Goal: Information Seeking & Learning: Learn about a topic

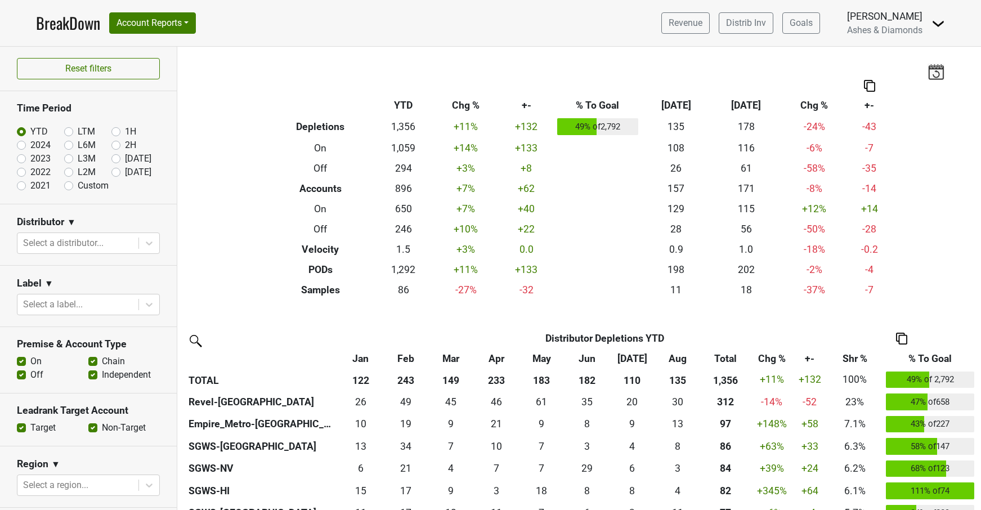
click at [125, 172] on label "Sep '25" at bounding box center [138, 172] width 26 height 14
click at [117, 172] on input "Sep '25" at bounding box center [133, 170] width 45 height 11
radio input "true"
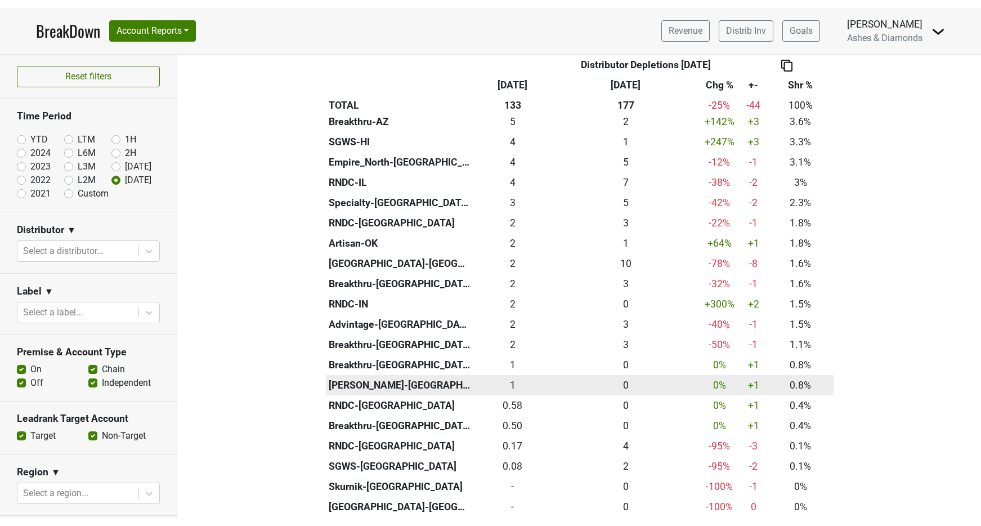
scroll to position [455, 0]
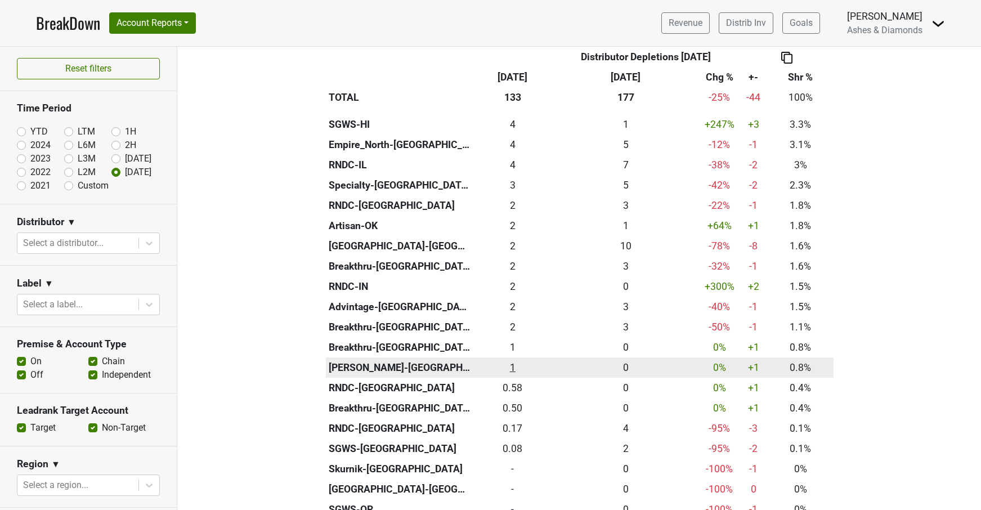
click at [515, 360] on div "1 1" at bounding box center [513, 367] width 74 height 15
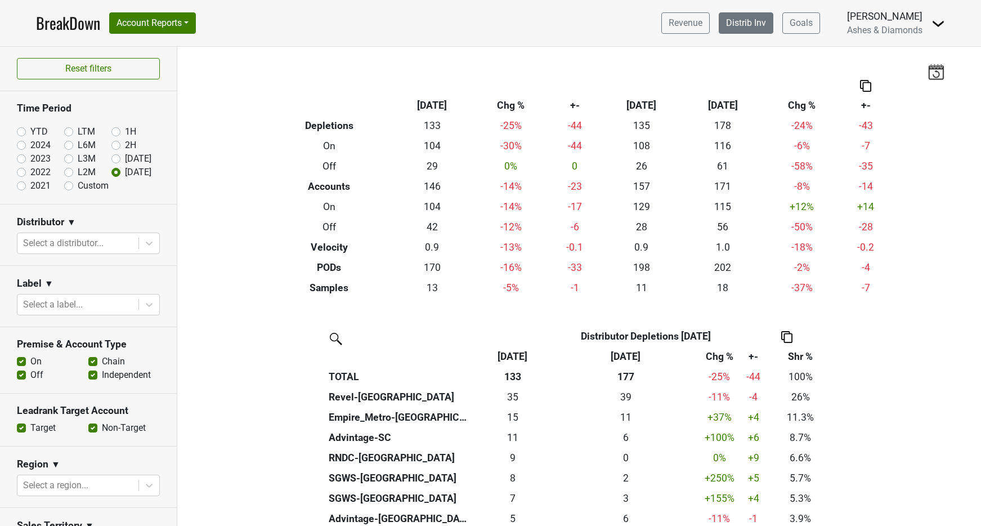
scroll to position [0, 0]
click at [757, 20] on link "Distrib Inv" at bounding box center [746, 22] width 55 height 21
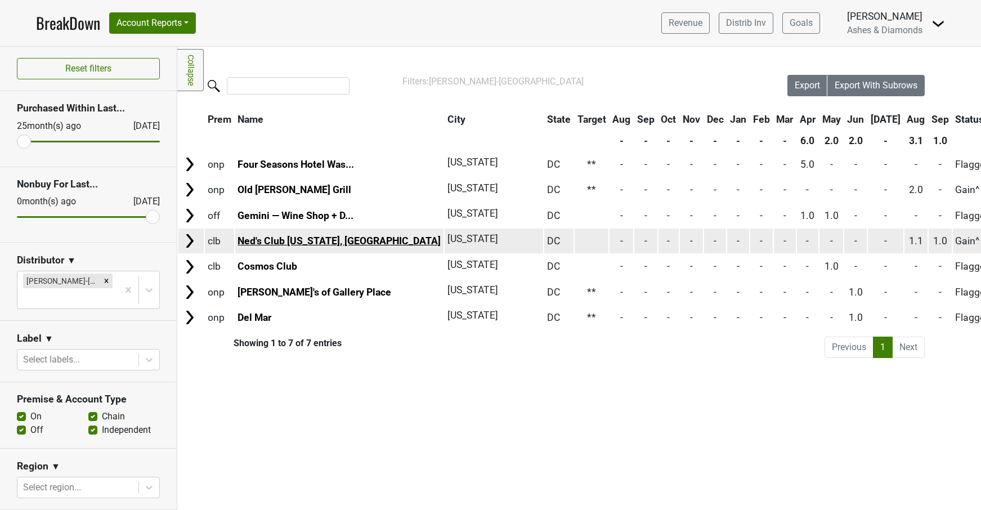
click at [324, 239] on link "Ned's Club Washington, DC" at bounding box center [338, 240] width 203 height 11
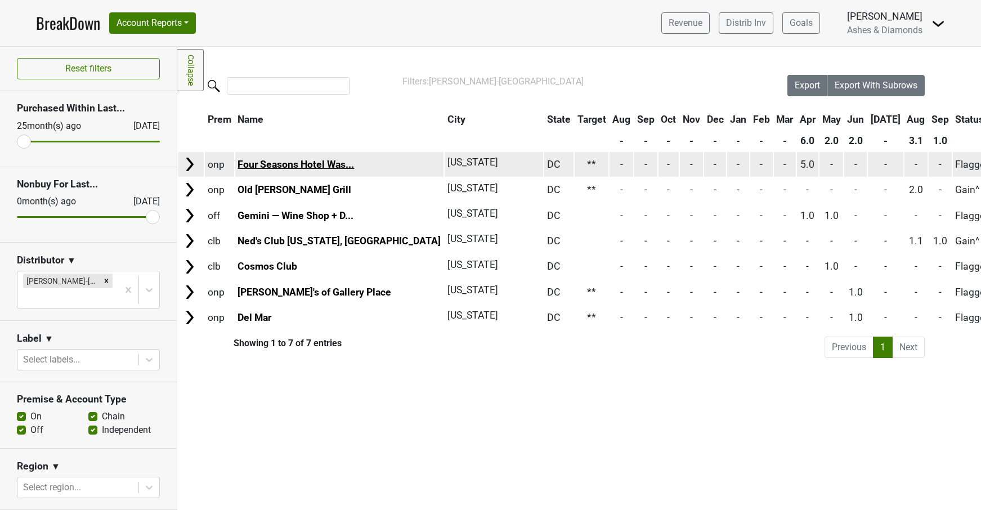
click at [268, 164] on link "Four Seasons Hotel Was..." at bounding box center [295, 164] width 116 height 11
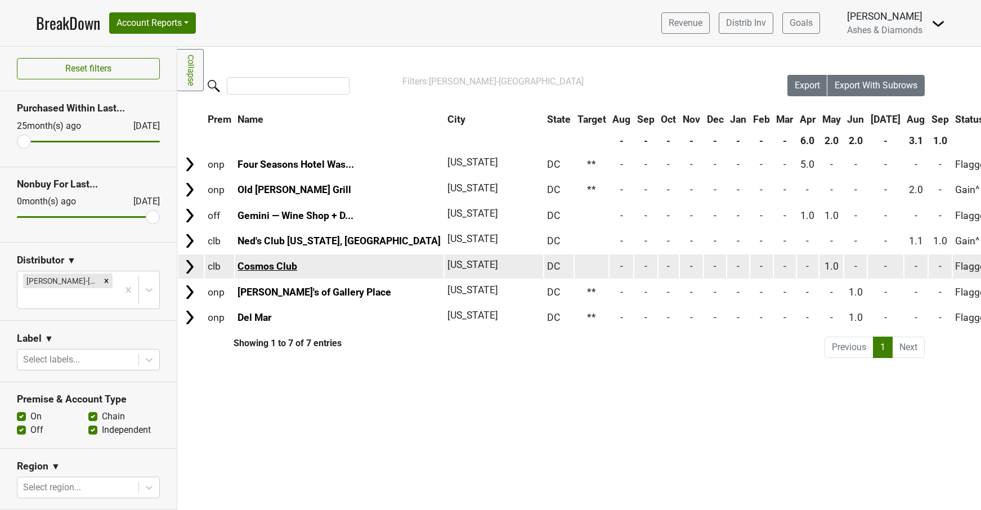
click at [270, 262] on link "Cosmos Club" at bounding box center [267, 266] width 60 height 11
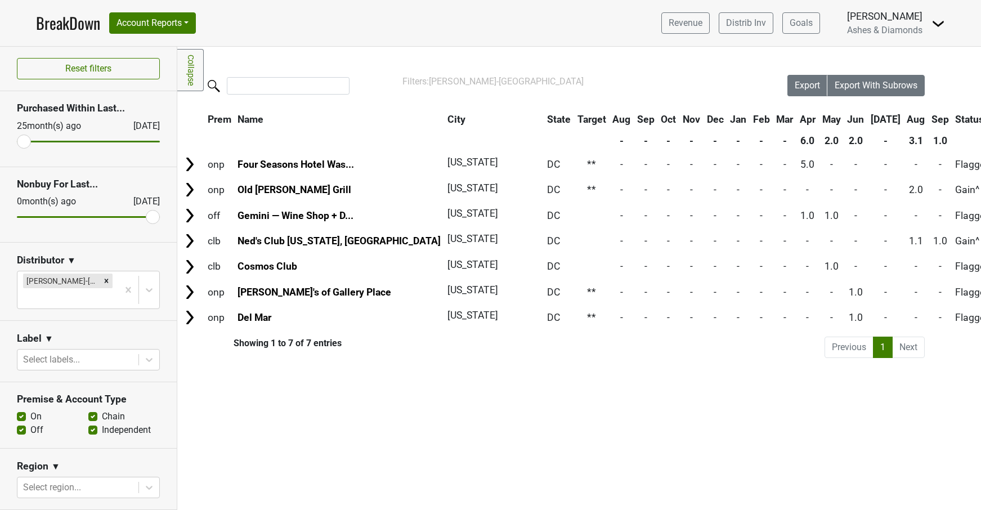
click at [74, 26] on link "BreakDown" at bounding box center [68, 23] width 64 height 24
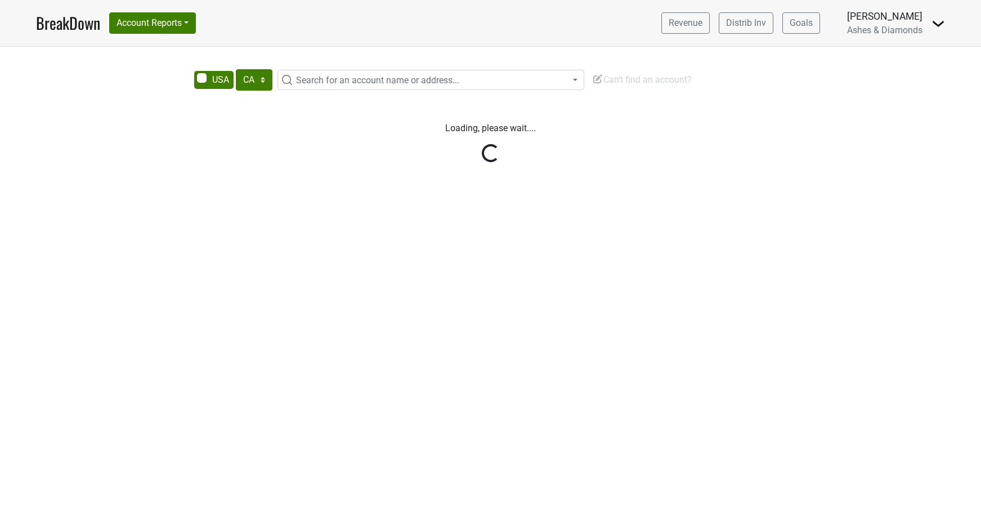
select select "CA"
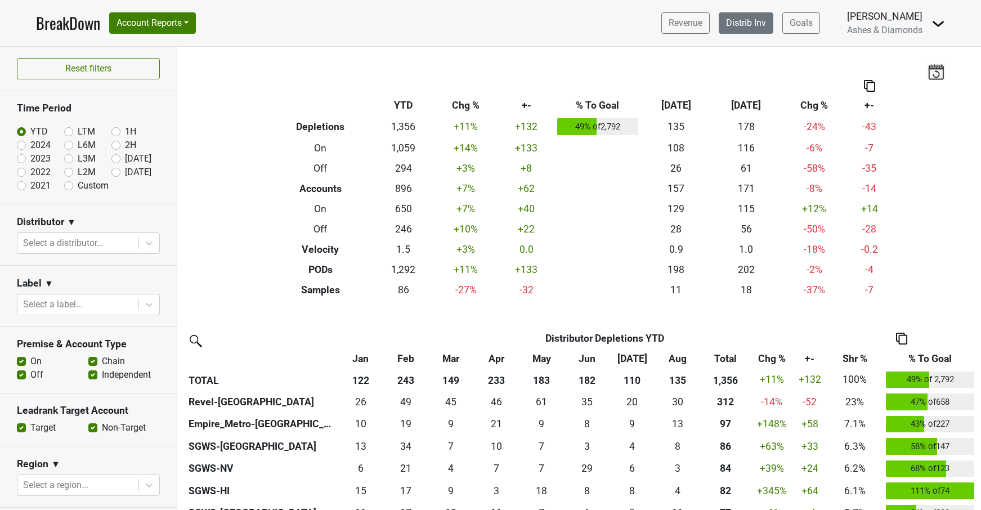
click at [742, 23] on link "Distrib Inv" at bounding box center [746, 22] width 55 height 21
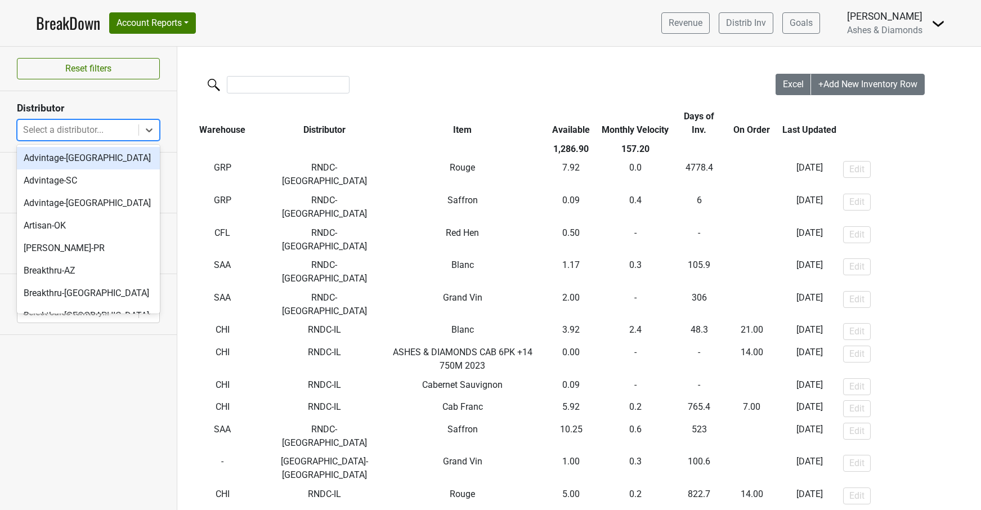
drag, startPoint x: 147, startPoint y: 131, endPoint x: 130, endPoint y: 182, distance: 54.1
click at [147, 131] on icon at bounding box center [148, 129] width 11 height 11
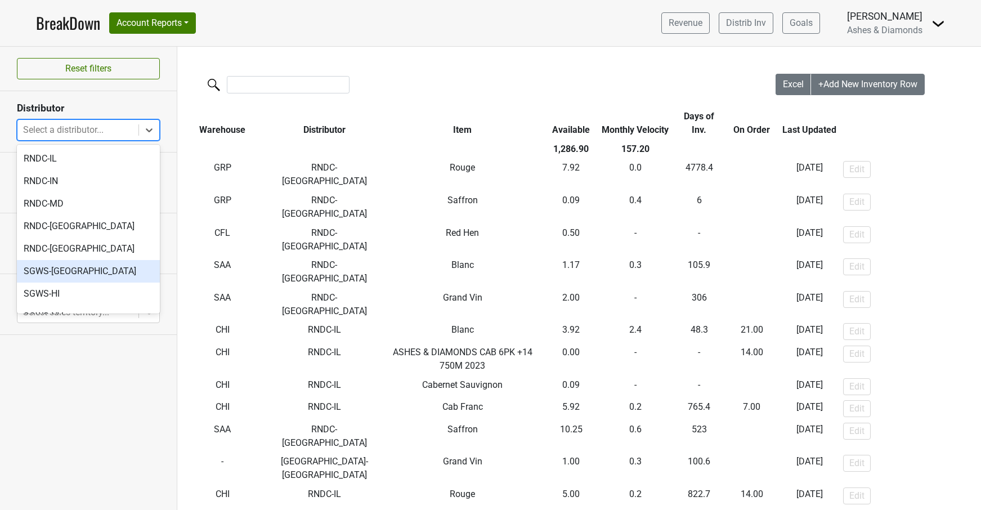
scroll to position [460, 0]
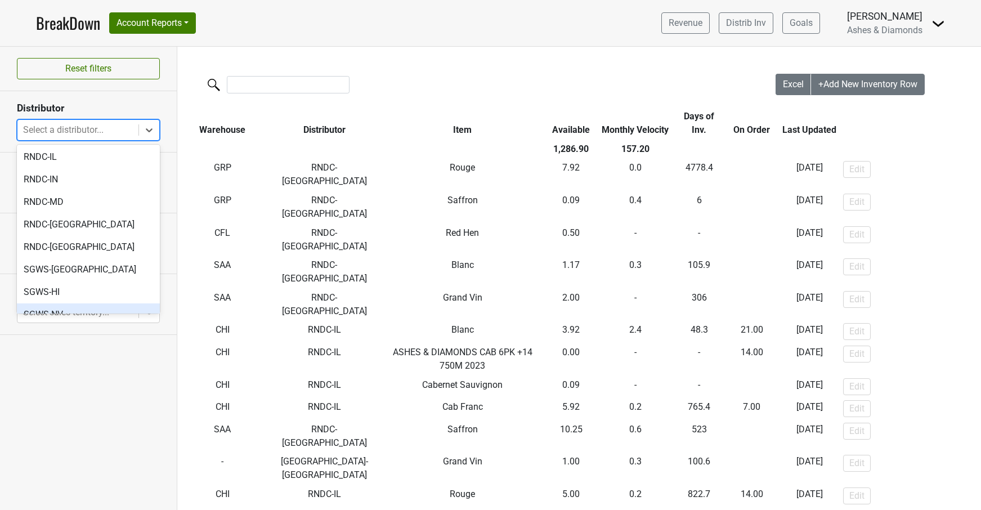
click at [88, 303] on div "SGWS-NV" at bounding box center [88, 314] width 143 height 23
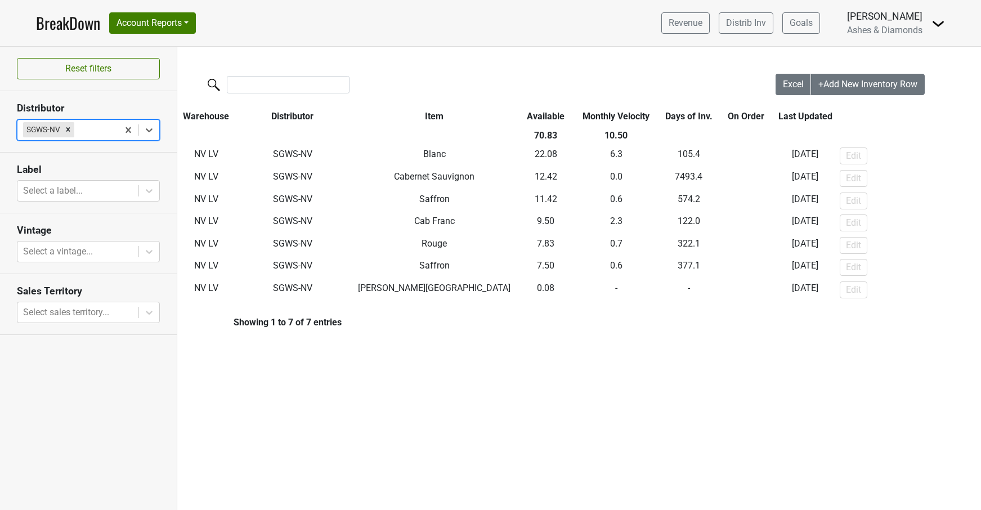
click at [44, 21] on link "BreakDown" at bounding box center [68, 23] width 64 height 24
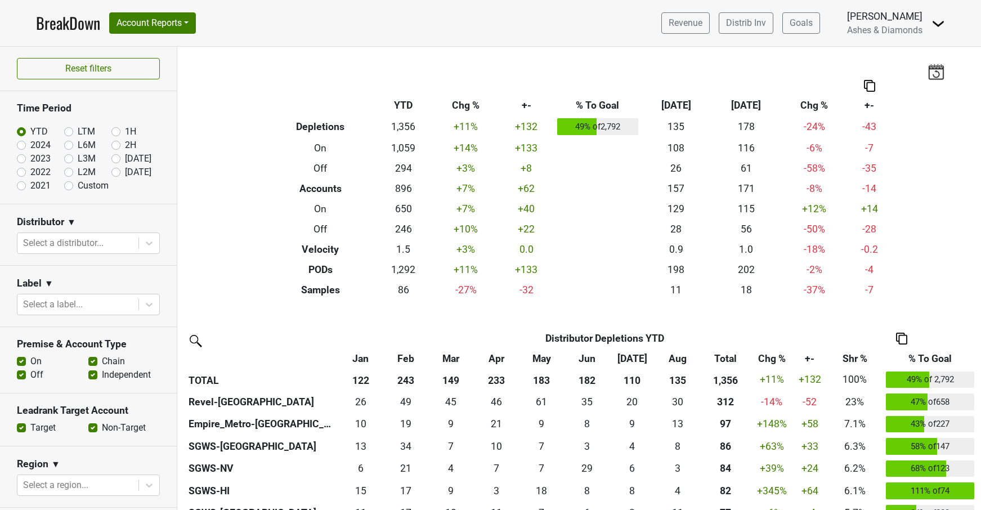
drag, startPoint x: 113, startPoint y: 172, endPoint x: 135, endPoint y: 204, distance: 39.6
click at [125, 171] on label "[DATE]" at bounding box center [138, 172] width 26 height 14
click at [113, 171] on input "[DATE]" at bounding box center [133, 170] width 45 height 11
radio input "true"
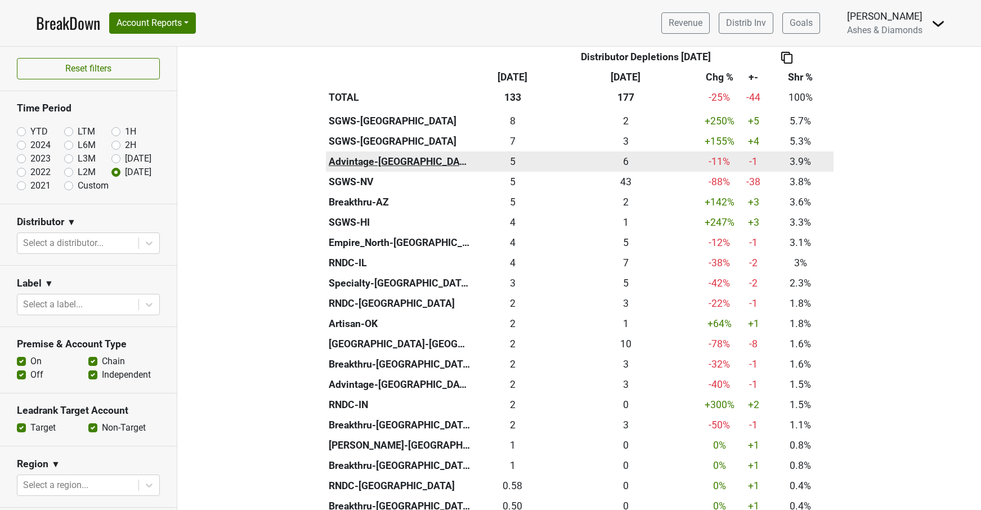
scroll to position [358, 0]
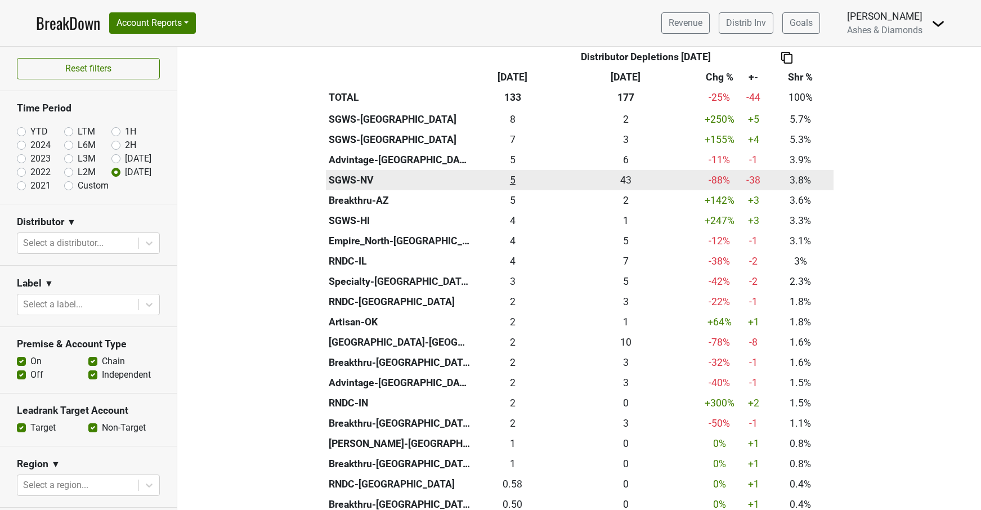
click at [514, 177] on div "5 5" at bounding box center [513, 180] width 74 height 15
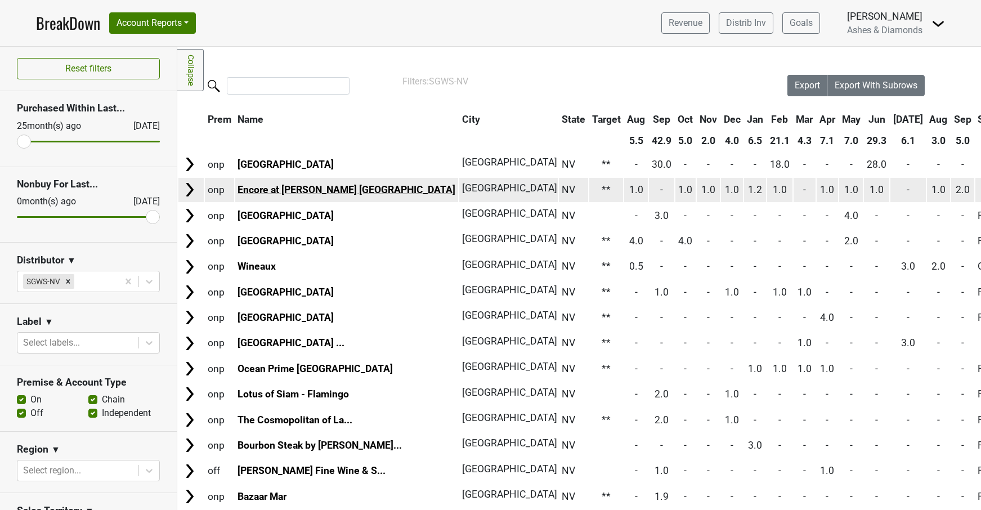
click at [286, 185] on link "Encore at [PERSON_NAME] [GEOGRAPHIC_DATA]" at bounding box center [346, 189] width 218 height 11
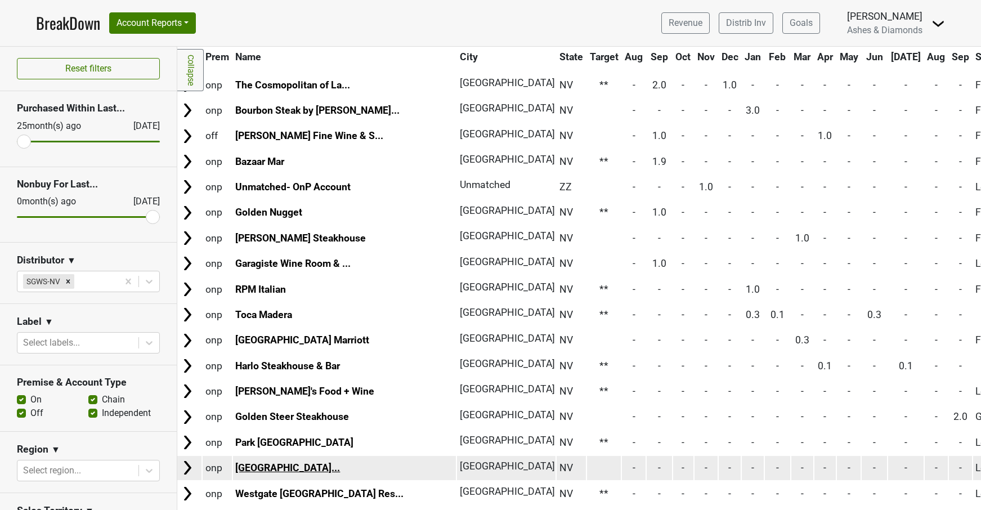
scroll to position [312, 2]
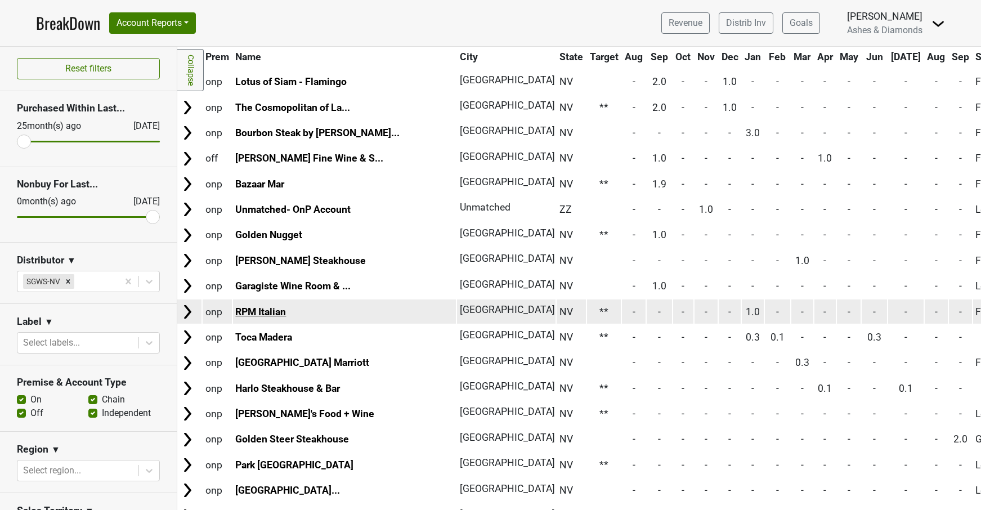
click at [280, 306] on link "RPM Italian" at bounding box center [260, 311] width 51 height 11
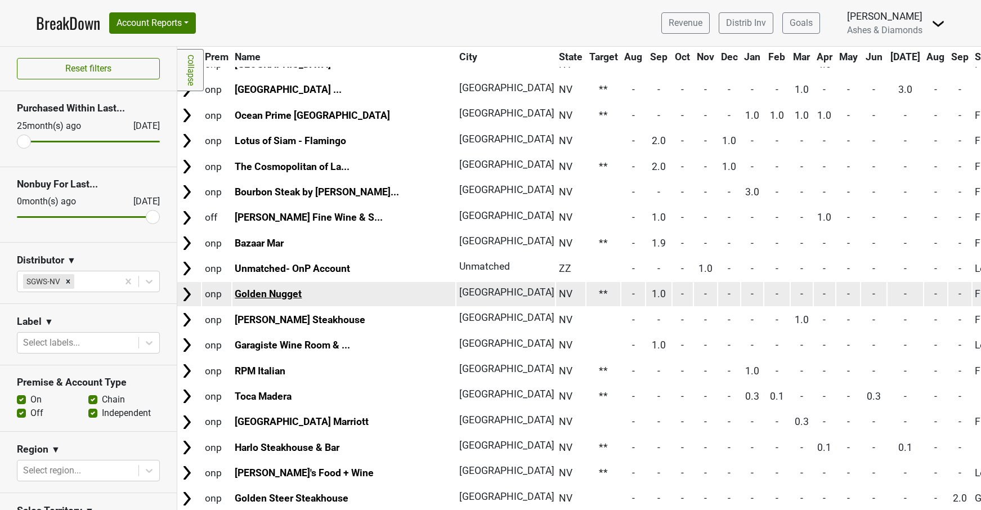
scroll to position [254, 3]
click at [271, 288] on link "Golden Nugget" at bounding box center [268, 293] width 67 height 11
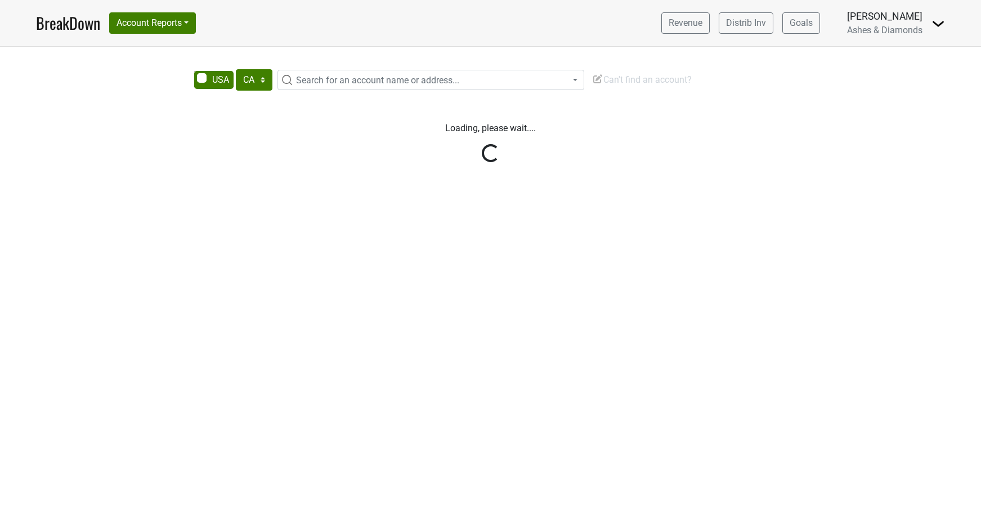
select select "CA"
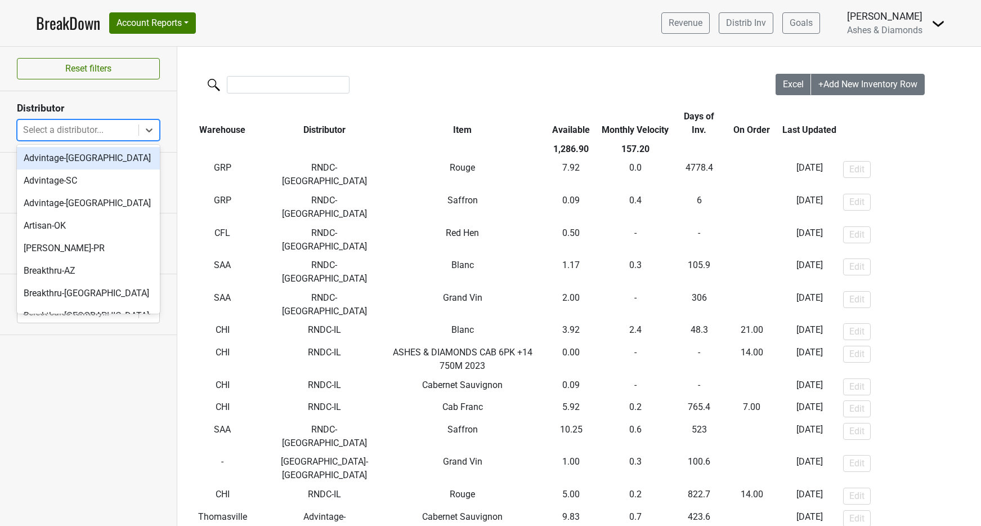
drag, startPoint x: 92, startPoint y: 132, endPoint x: 96, endPoint y: 146, distance: 13.9
click at [92, 132] on div "Select a distributor..." at bounding box center [78, 130] width 110 height 14
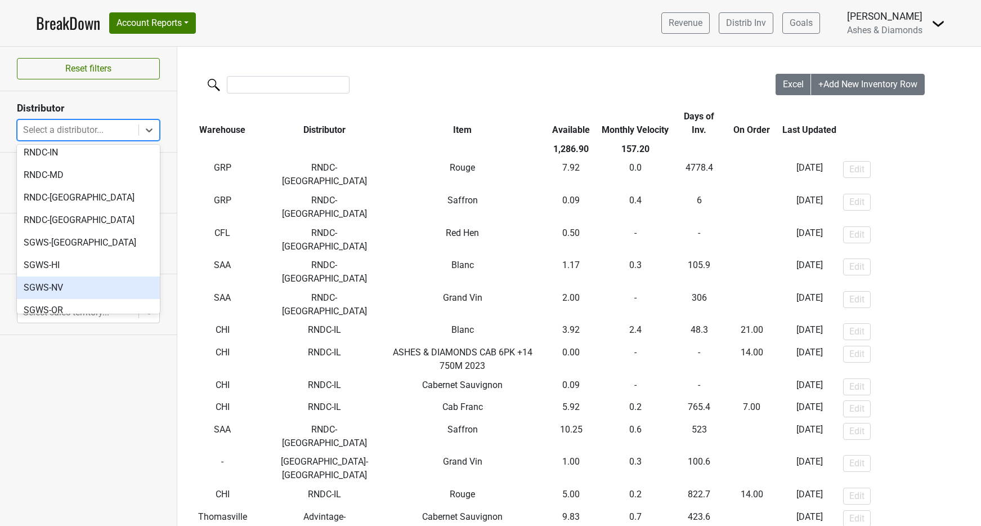
scroll to position [488, 0]
click at [76, 275] on div "SGWS-NV" at bounding box center [88, 286] width 143 height 23
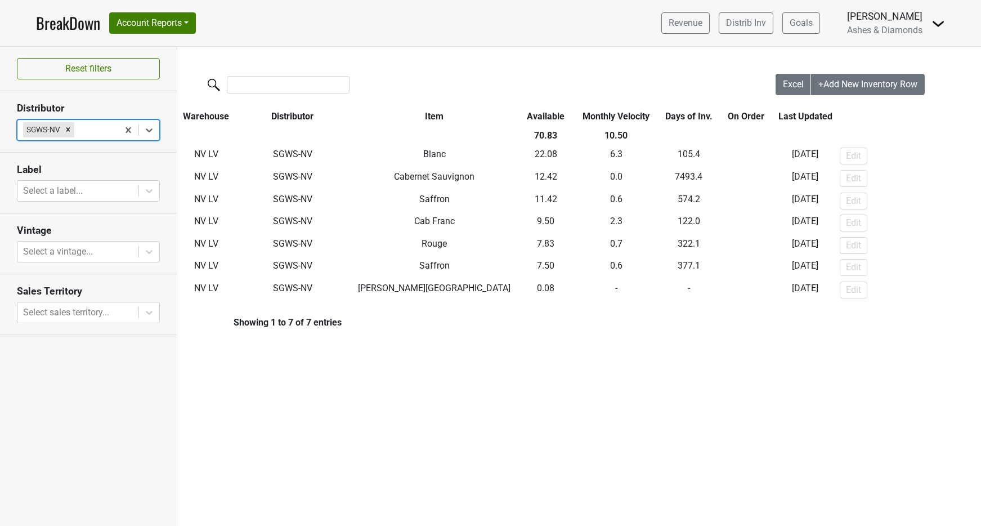
drag, startPoint x: 68, startPoint y: 131, endPoint x: 88, endPoint y: 132, distance: 20.3
click at [68, 131] on icon "Remove SGWS-NV" at bounding box center [68, 129] width 8 height 8
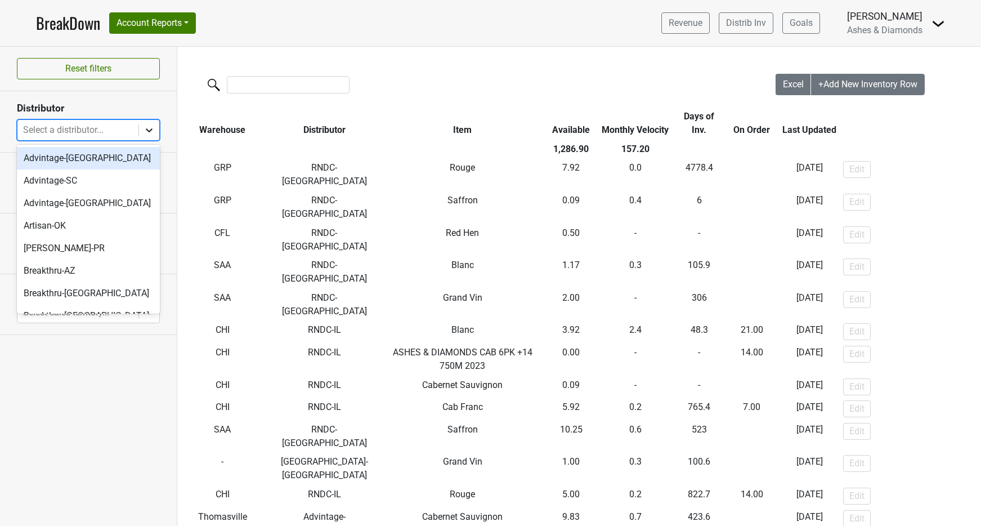
click at [148, 129] on icon at bounding box center [148, 129] width 11 height 11
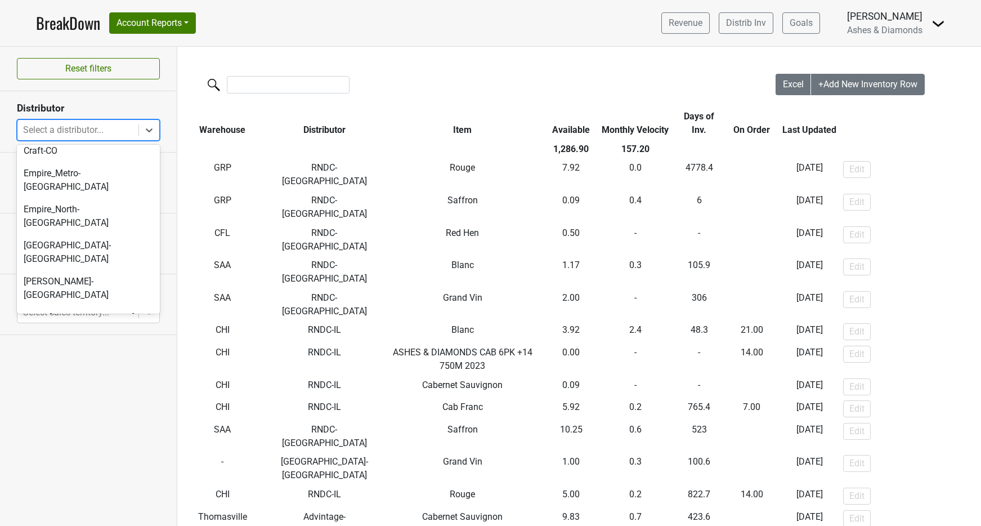
scroll to position [238, 0]
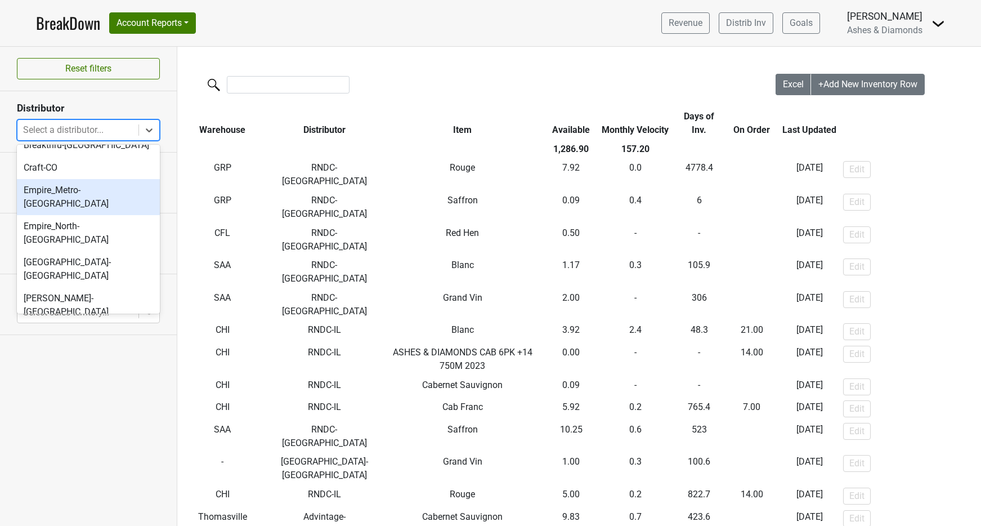
click at [392, 26] on nav "BreakDown Account Reports SuperRanker Map Award Progress Chain Compliance CRM N…" at bounding box center [490, 23] width 927 height 46
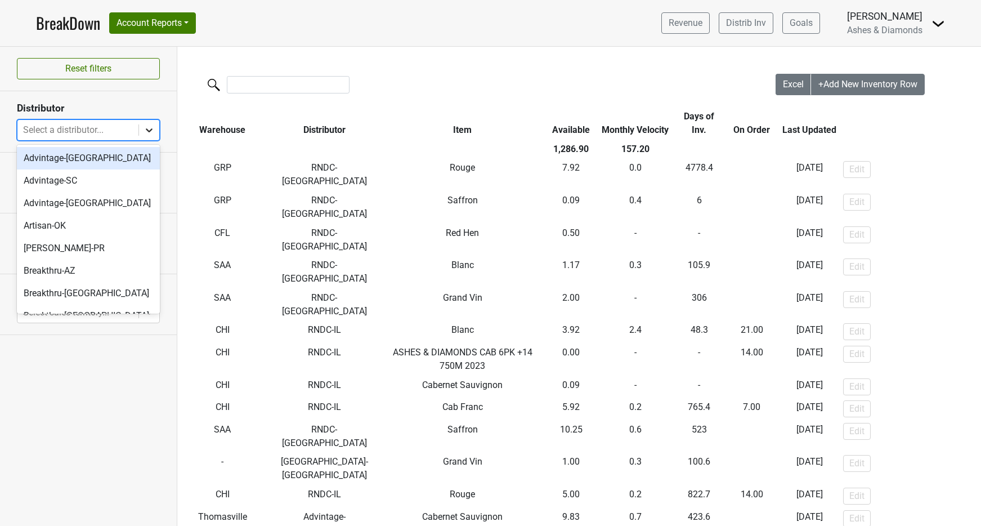
click at [143, 131] on div at bounding box center [149, 130] width 20 height 20
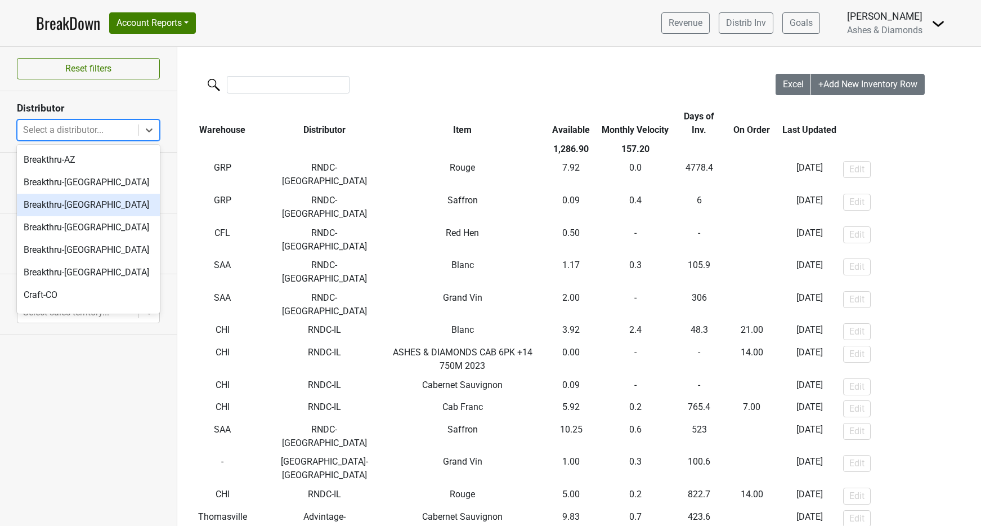
scroll to position [108, 0]
click at [86, 202] on div "Breakthru-[GEOGRAPHIC_DATA]" at bounding box center [88, 207] width 143 height 23
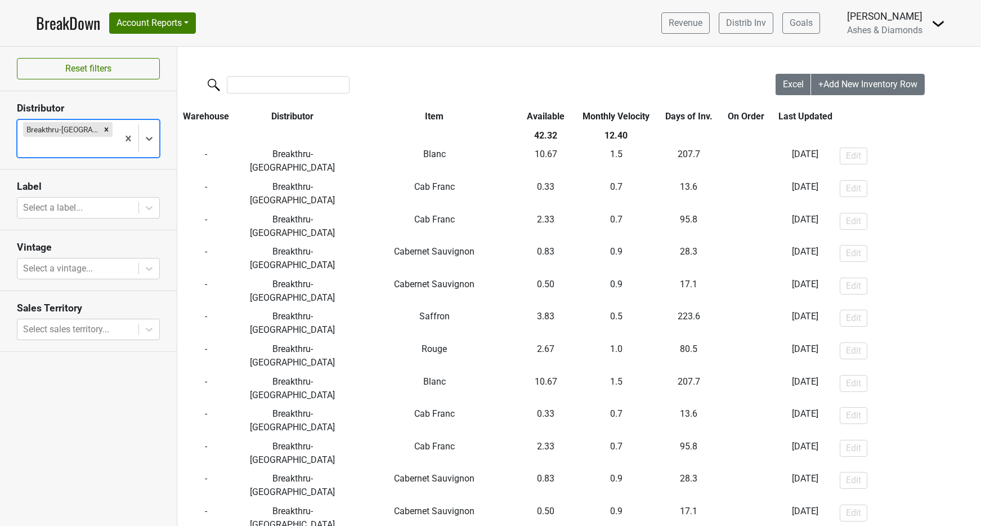
click at [102, 126] on icon "Remove Breakthru-MN" at bounding box center [106, 129] width 8 height 8
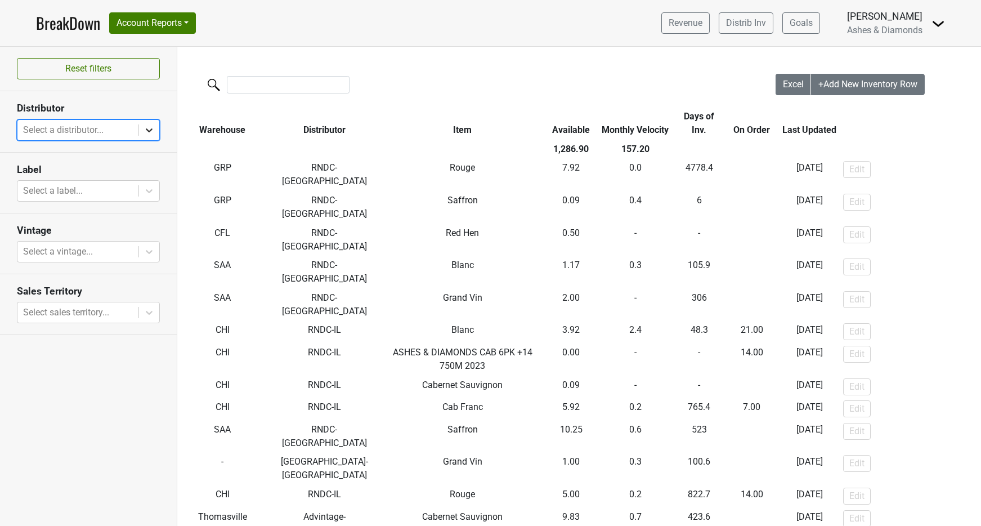
click at [145, 130] on icon at bounding box center [148, 129] width 11 height 11
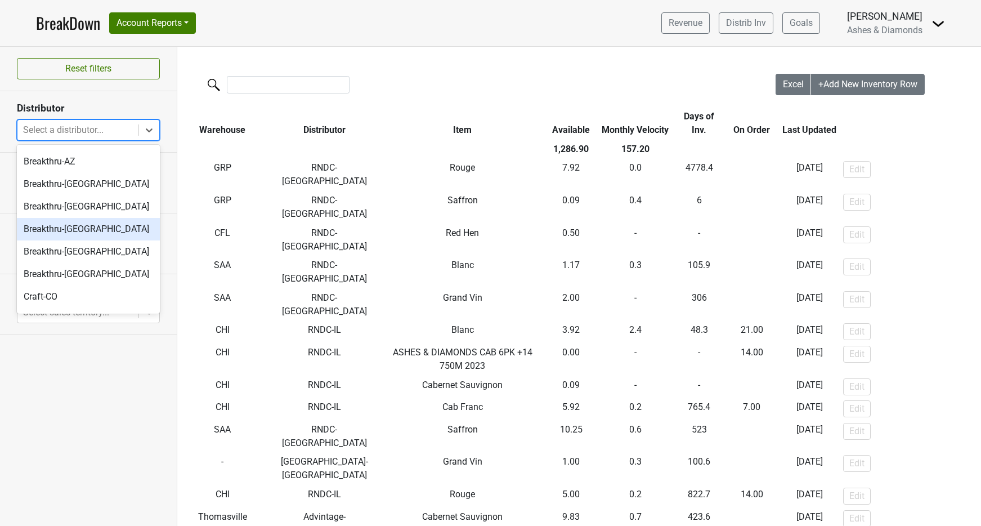
scroll to position [120, 0]
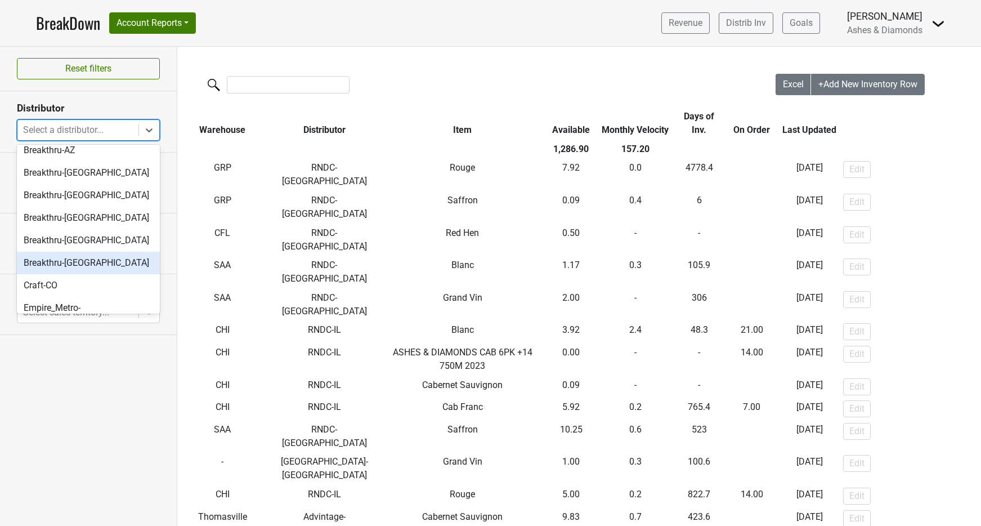
click at [84, 264] on div "Breakthru-WI" at bounding box center [88, 263] width 143 height 23
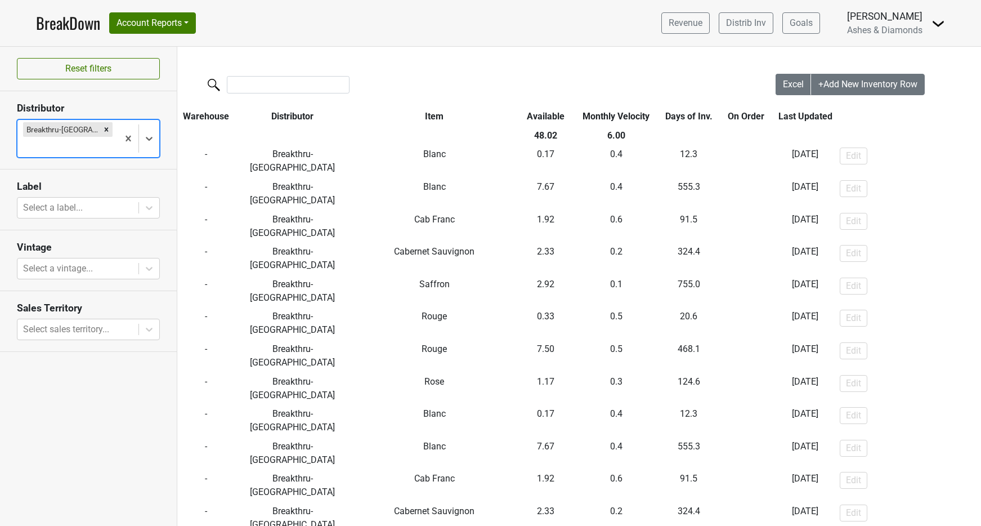
click at [102, 127] on icon "Remove Breakthru-WI" at bounding box center [106, 129] width 8 height 8
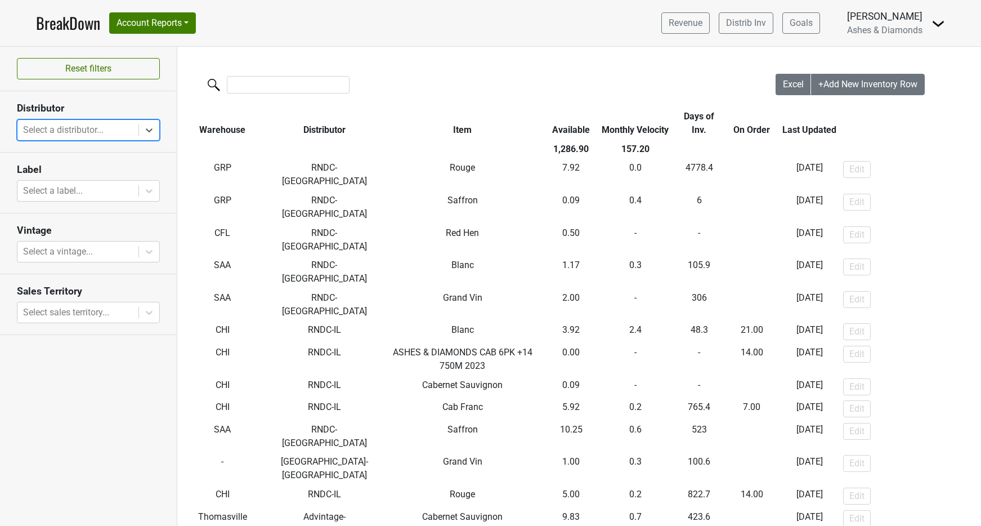
click at [72, 19] on link "BreakDown" at bounding box center [68, 23] width 64 height 24
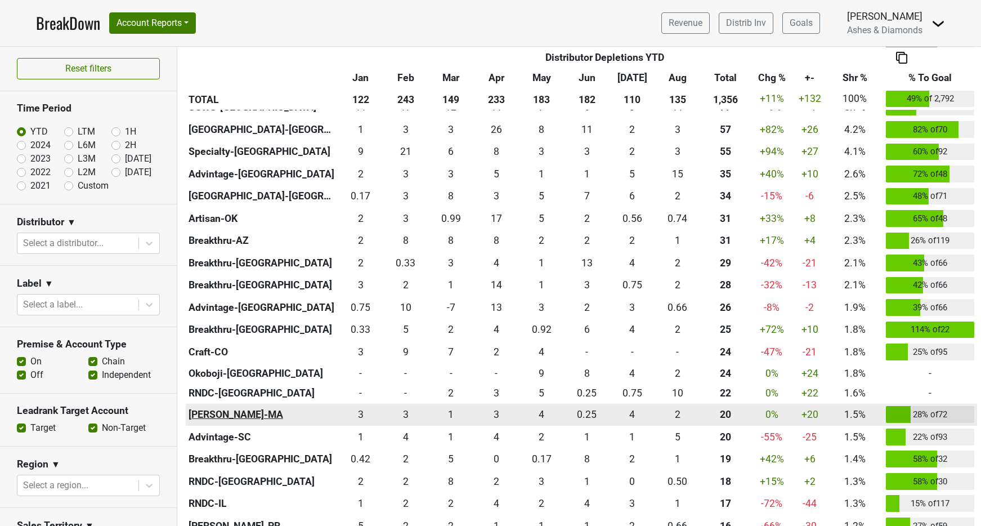
scroll to position [438, 0]
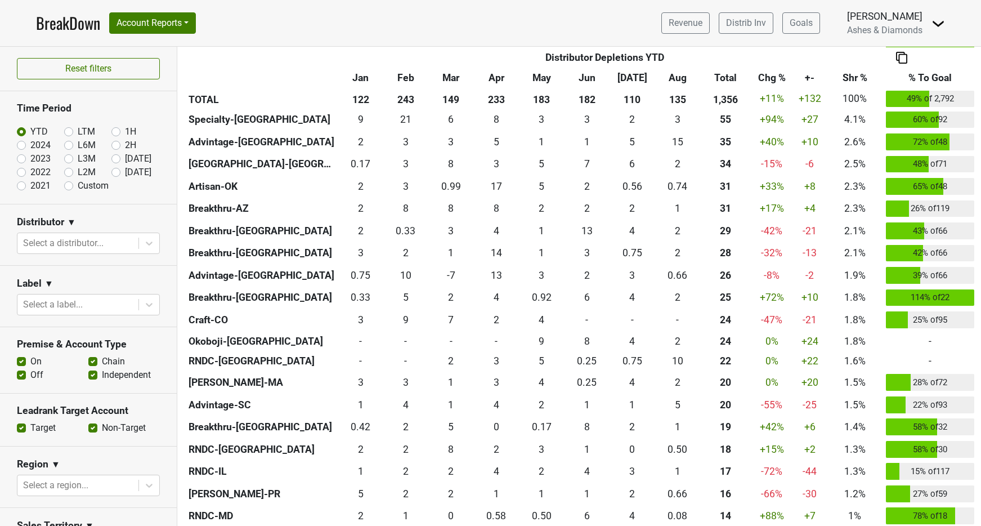
click at [125, 171] on label "[DATE]" at bounding box center [138, 172] width 26 height 14
click at [115, 171] on input "[DATE]" at bounding box center [133, 170] width 45 height 11
radio input "true"
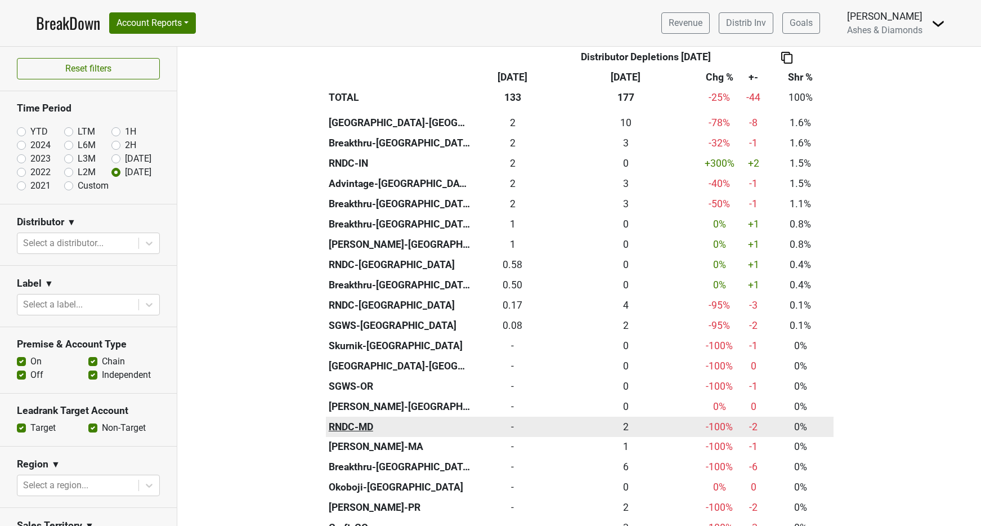
scroll to position [581, 0]
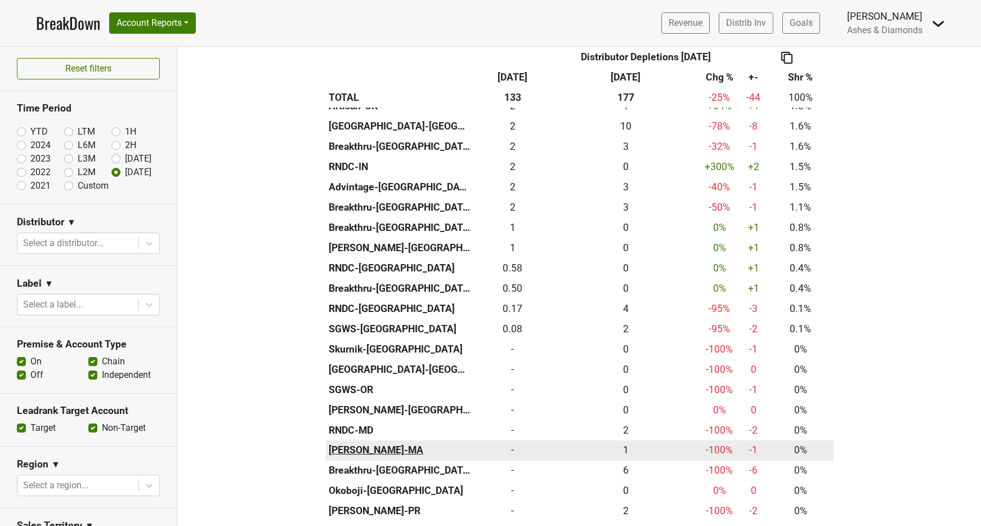
click at [384, 440] on th "Martignetti-MA" at bounding box center [399, 450] width 147 height 20
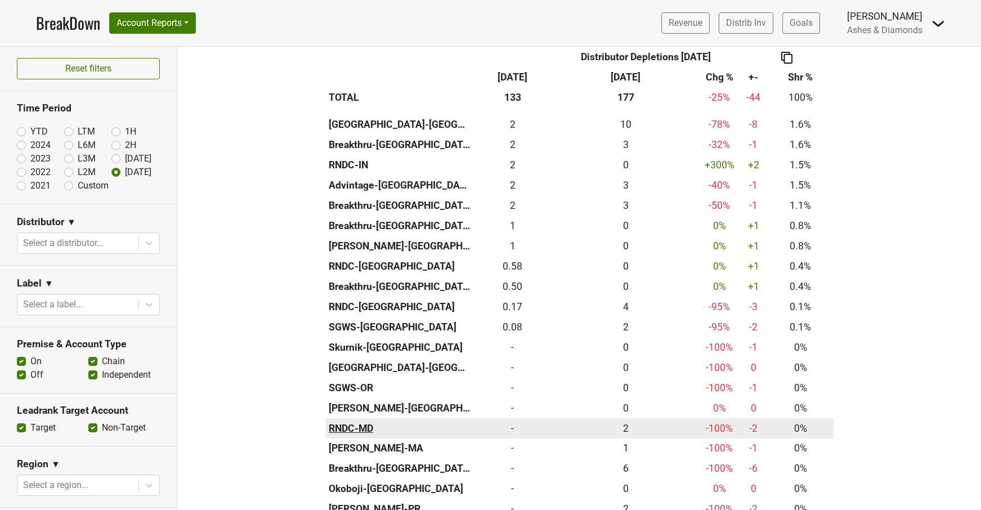
scroll to position [576, 0]
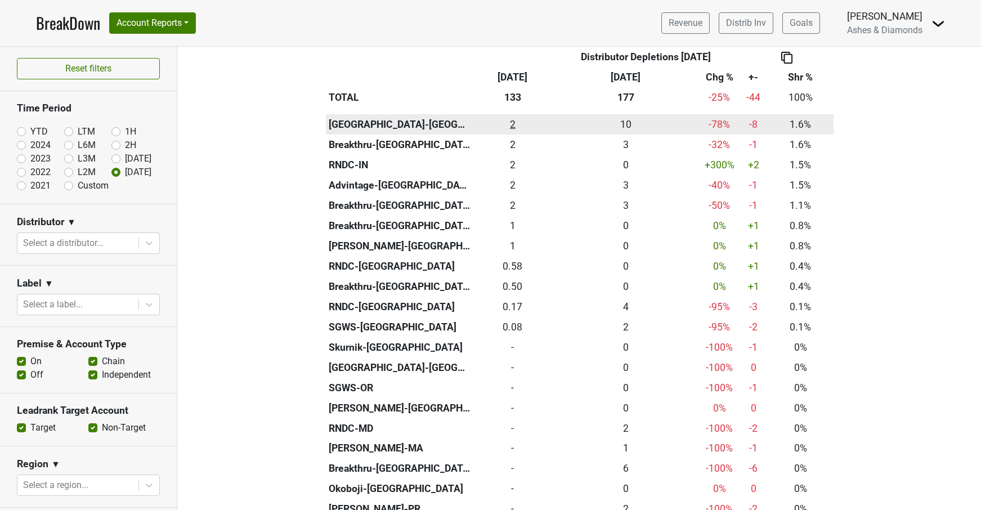
click at [515, 120] on div "2.167 2" at bounding box center [513, 124] width 74 height 15
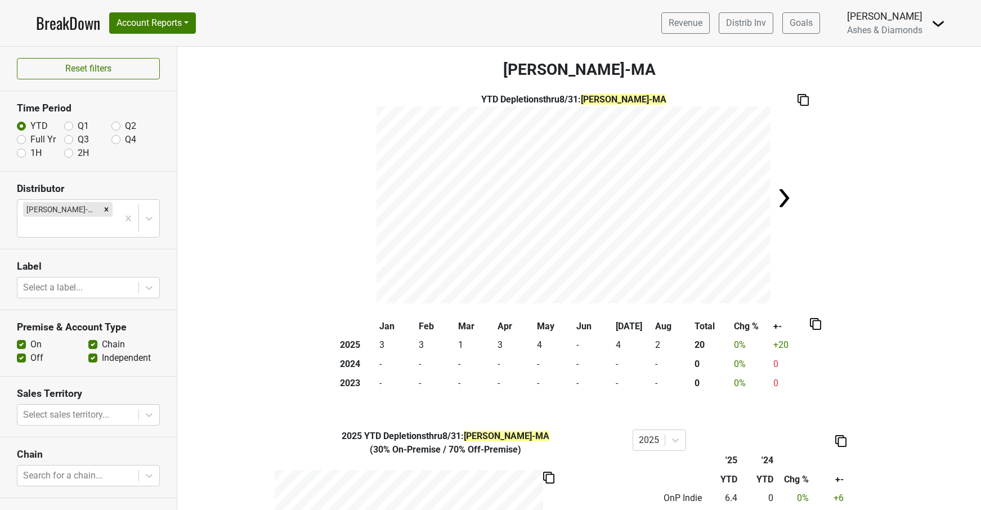
click at [70, 21] on link "BreakDown" at bounding box center [68, 23] width 64 height 24
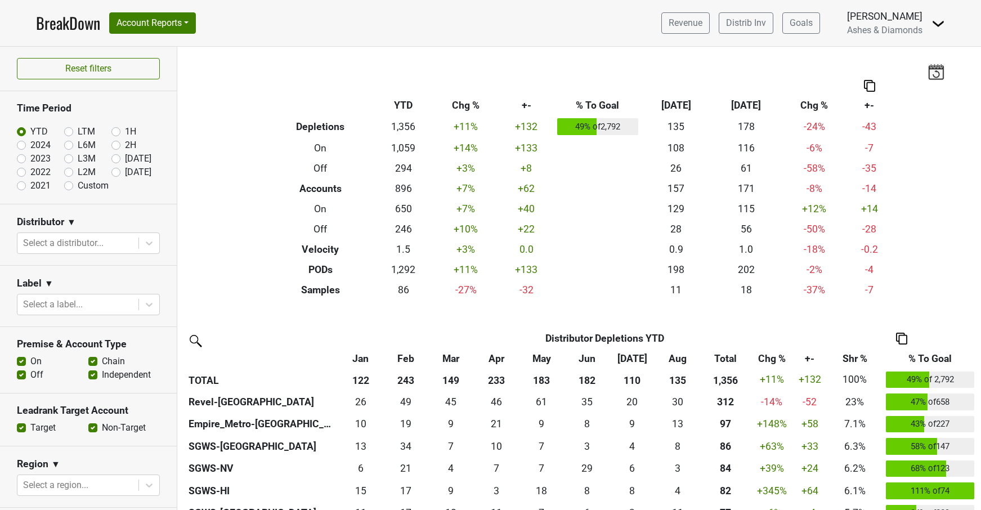
click at [125, 173] on label "Sep '25" at bounding box center [138, 172] width 26 height 14
click at [116, 173] on input "Sep '25" at bounding box center [133, 170] width 45 height 11
radio input "true"
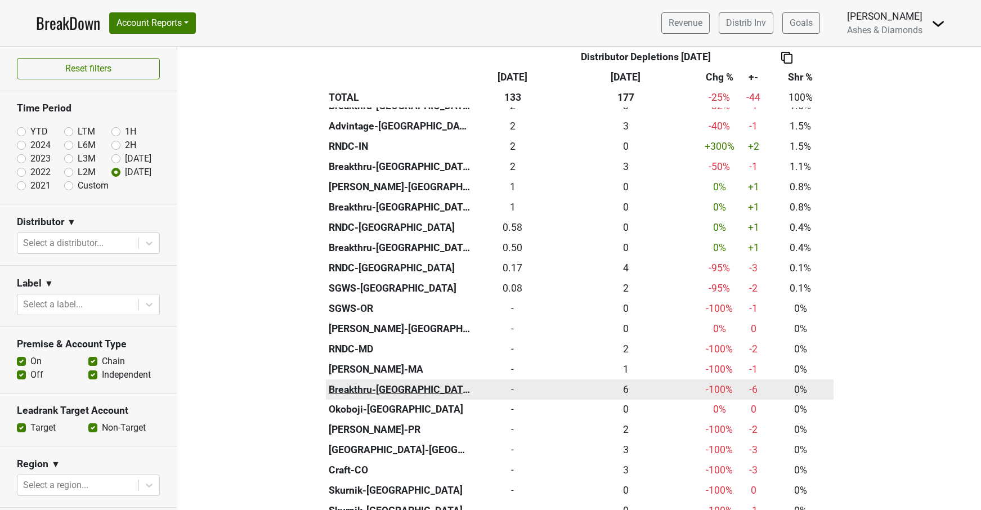
scroll to position [619, 0]
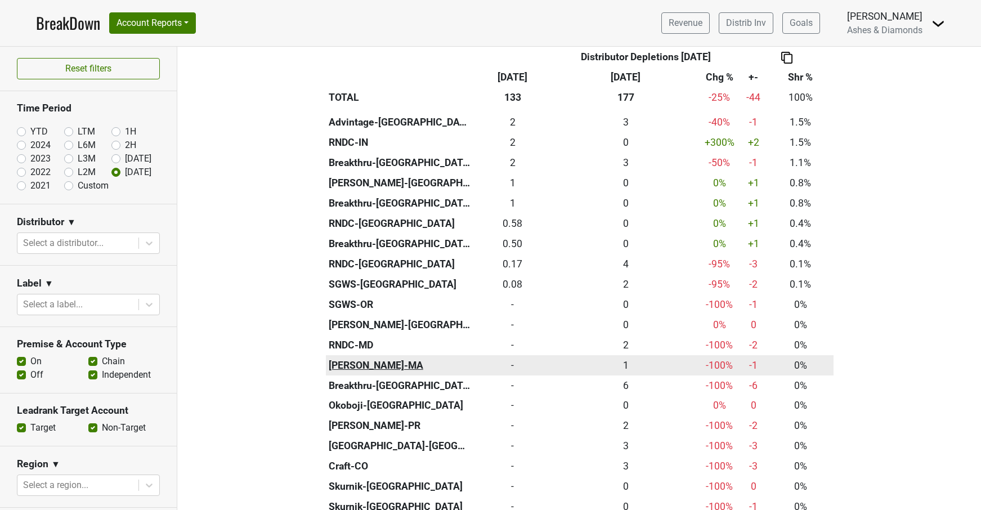
click at [384, 359] on th "[PERSON_NAME]-MA" at bounding box center [399, 365] width 147 height 20
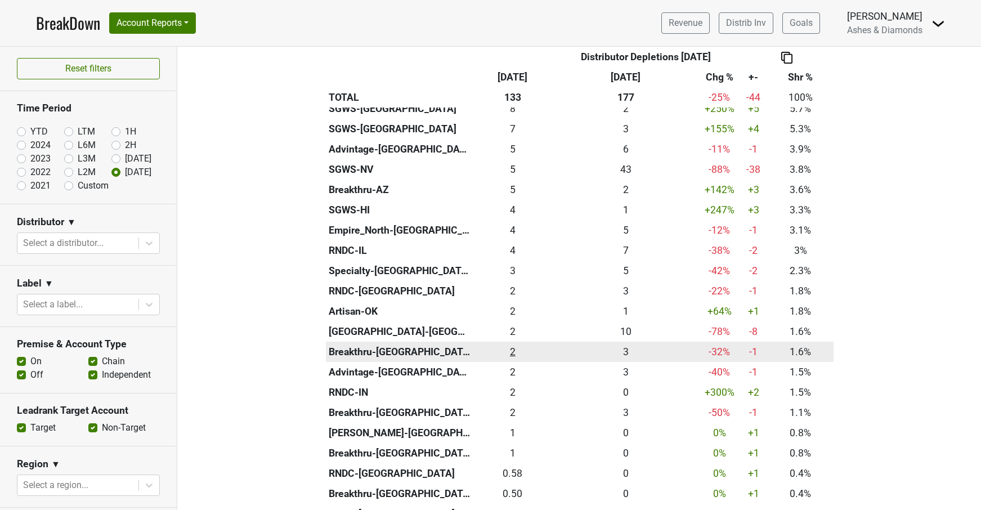
scroll to position [368, 0]
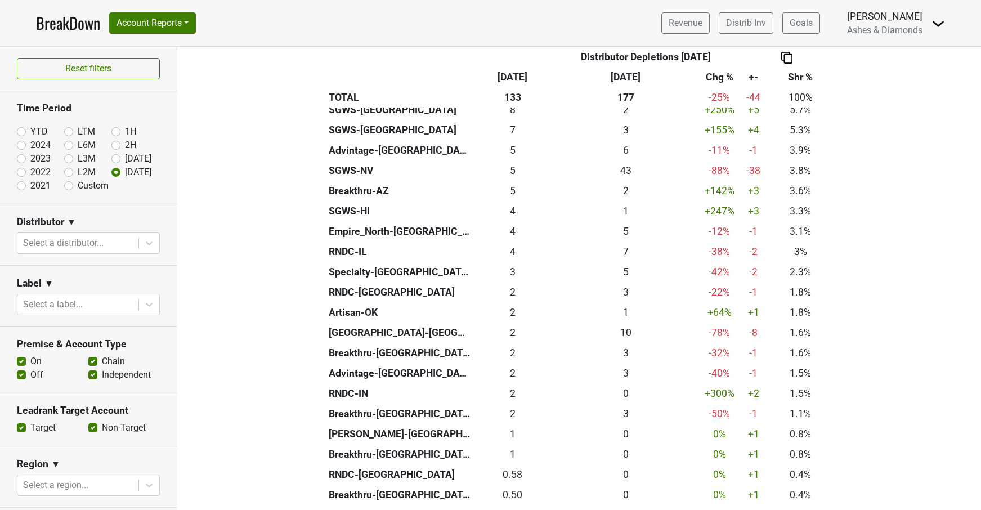
click at [30, 129] on label "YTD" at bounding box center [38, 132] width 17 height 14
click at [22, 129] on input "YTD" at bounding box center [39, 130] width 45 height 11
radio input "true"
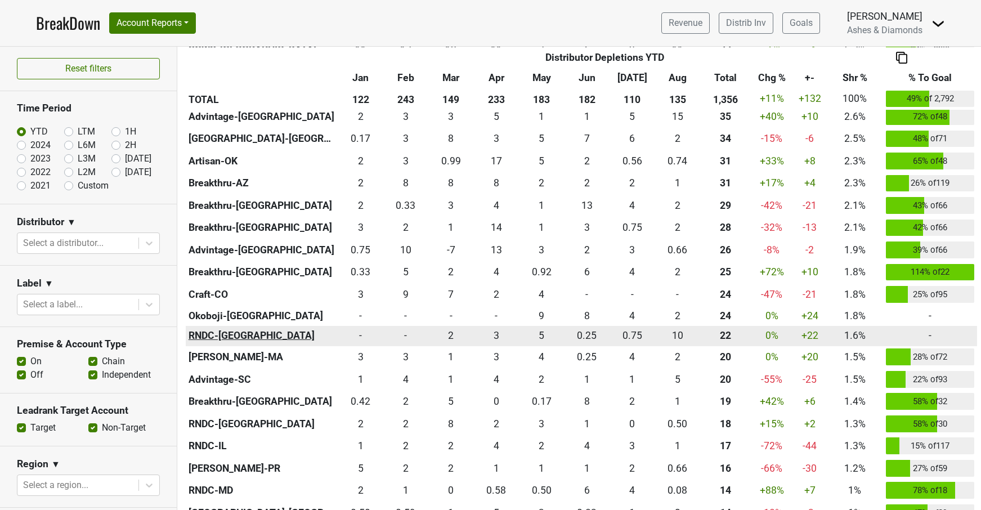
scroll to position [469, 0]
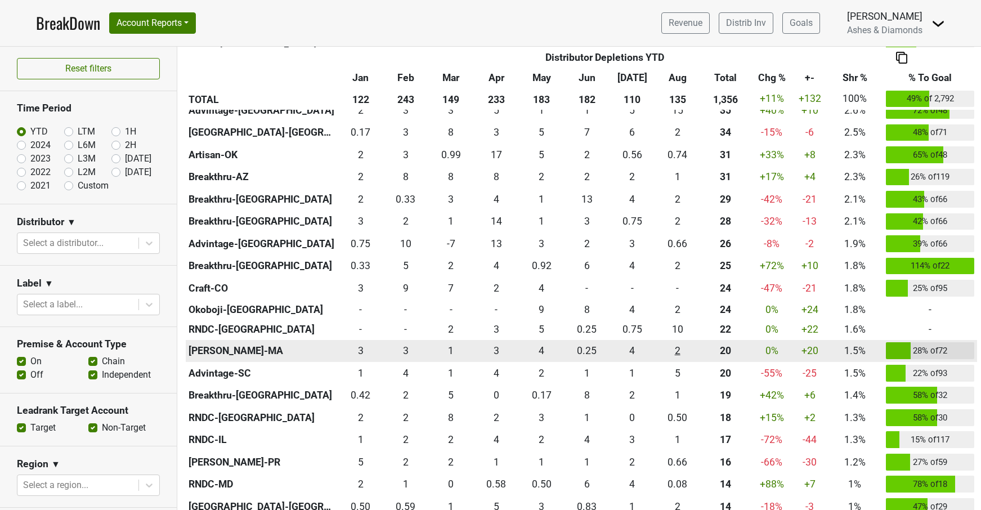
click at [680, 347] on div "2 2" at bounding box center [677, 350] width 40 height 15
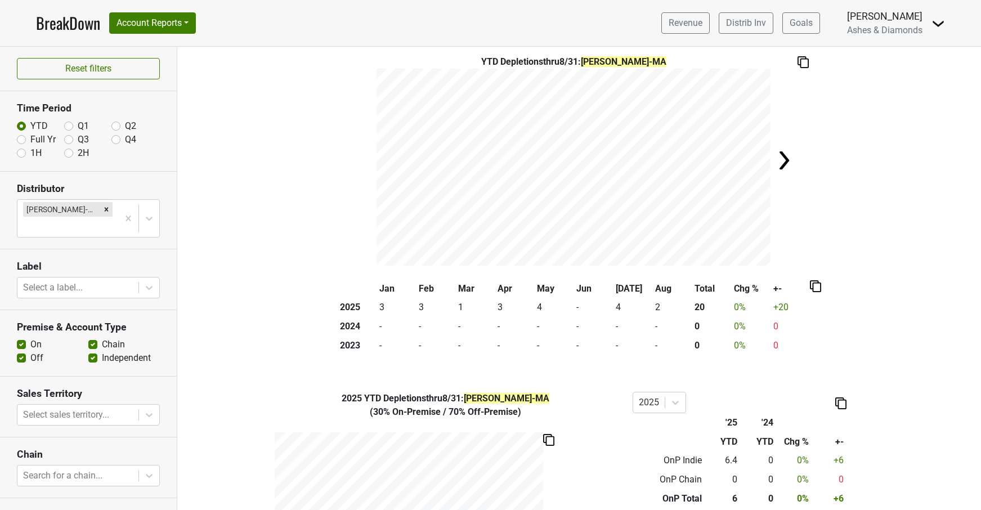
scroll to position [1, 0]
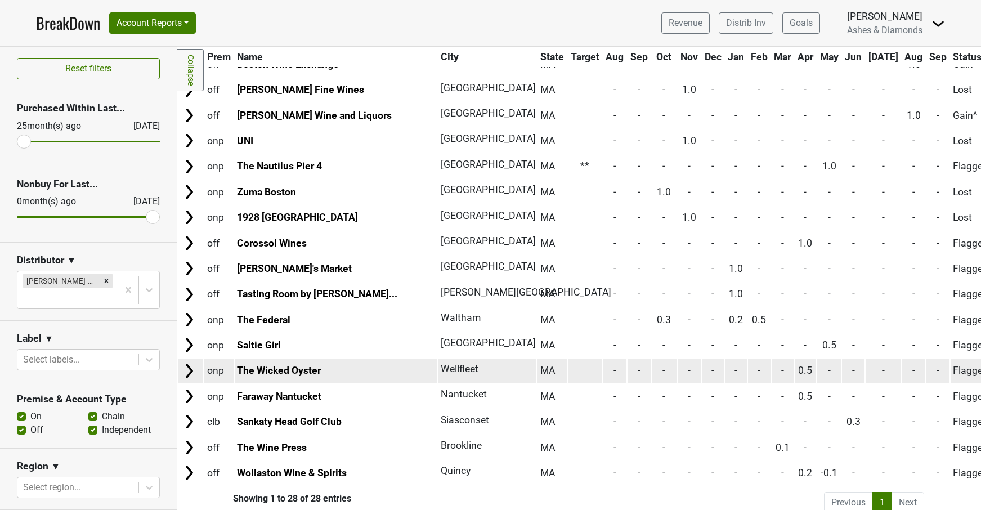
scroll to position [380, 1]
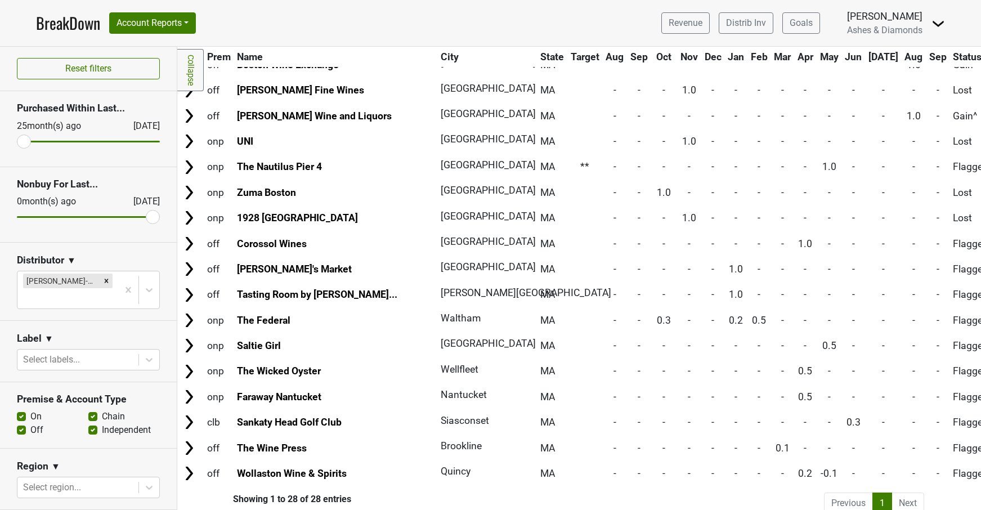
click at [62, 20] on link "BreakDown" at bounding box center [68, 23] width 64 height 24
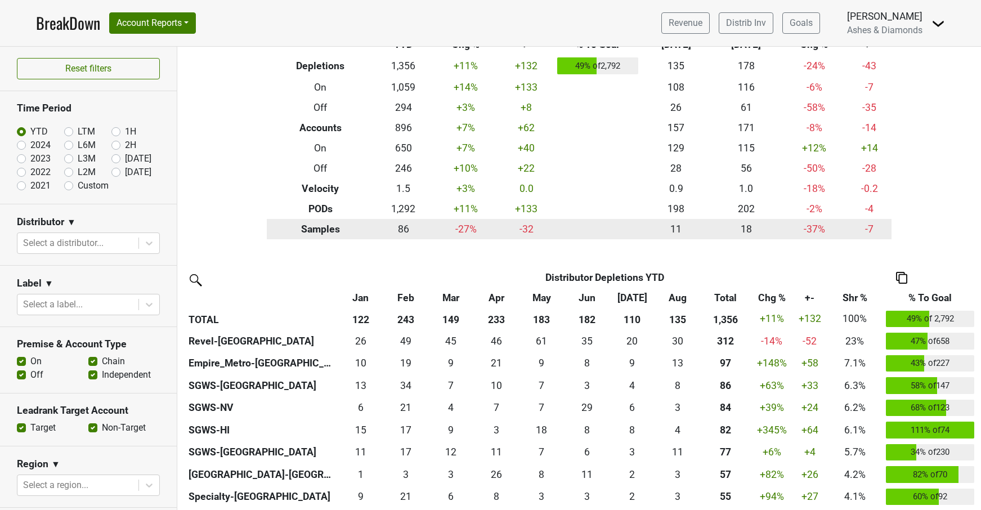
scroll to position [62, 0]
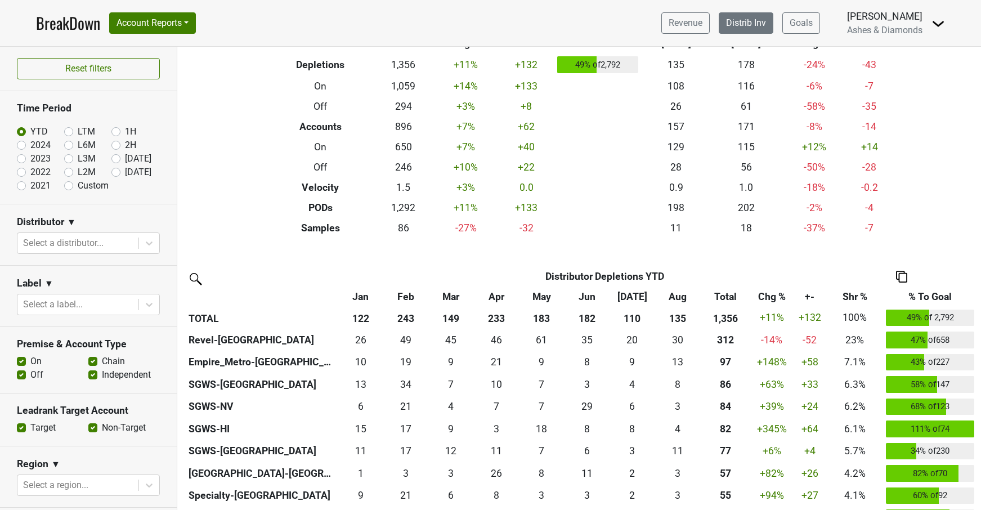
click at [746, 22] on link "Distrib Inv" at bounding box center [746, 22] width 55 height 21
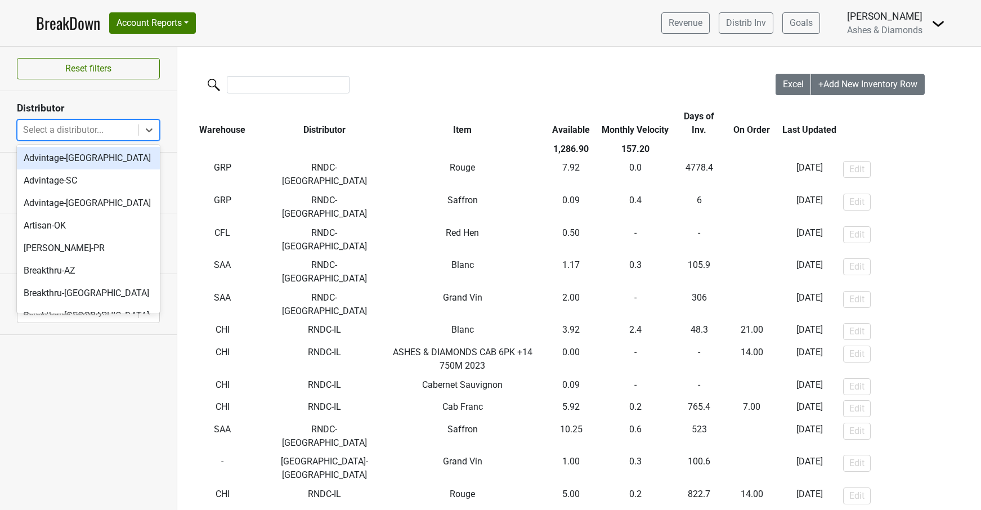
drag, startPoint x: 145, startPoint y: 128, endPoint x: 138, endPoint y: 138, distance: 12.6
click at [145, 128] on icon at bounding box center [148, 129] width 11 height 11
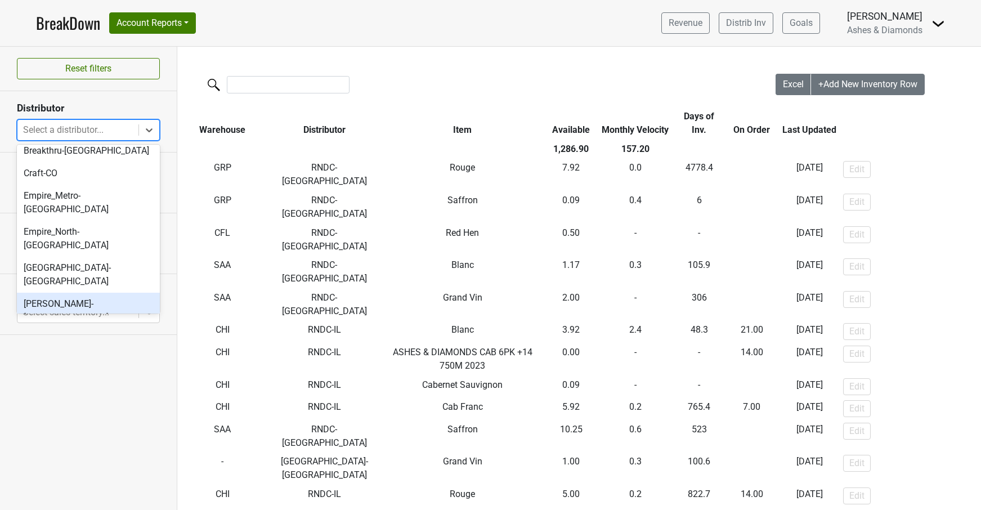
scroll to position [228, 0]
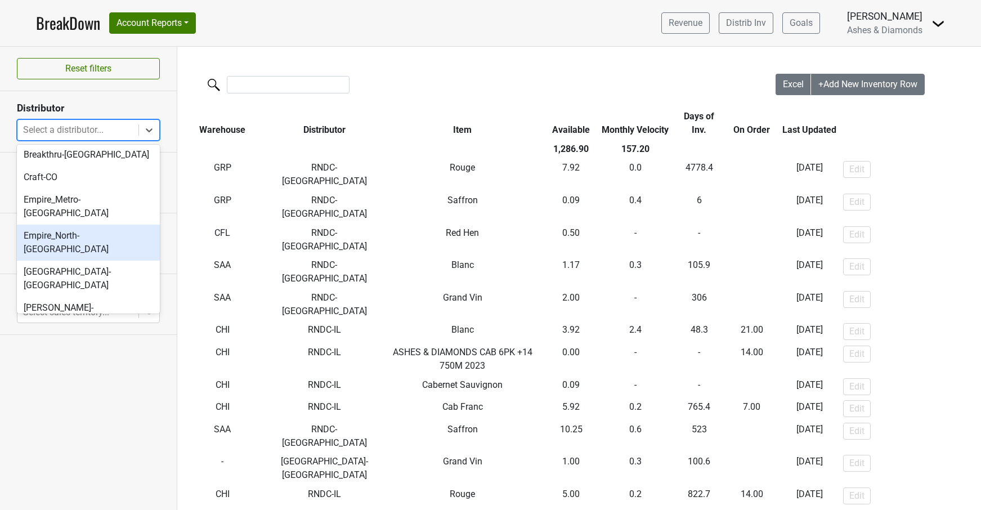
click at [576, 75] on div at bounding box center [476, 86] width 598 height 24
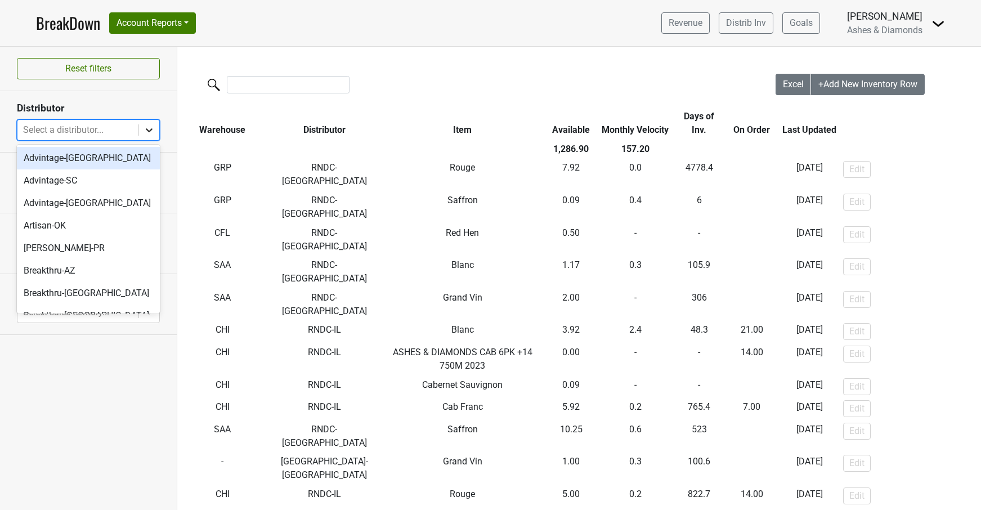
click at [146, 127] on icon at bounding box center [148, 129] width 11 height 11
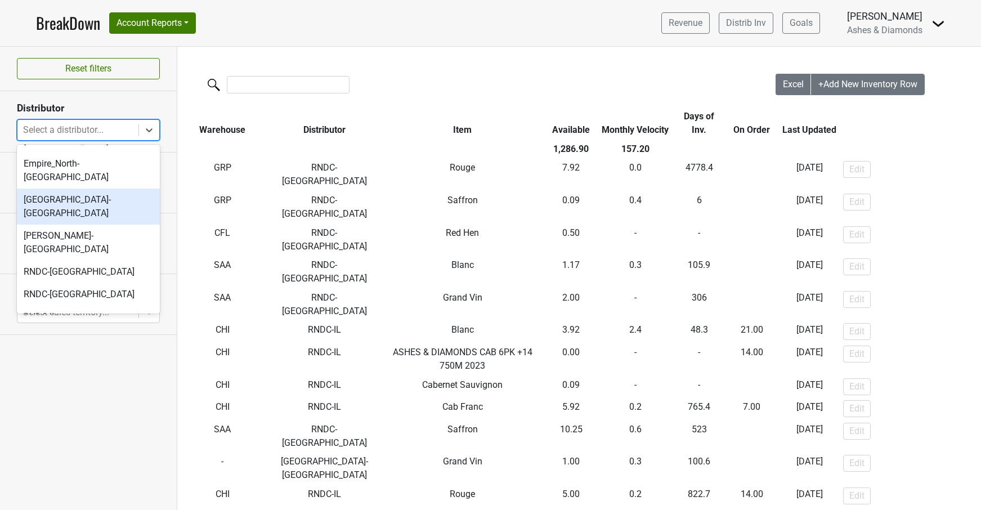
scroll to position [304, 0]
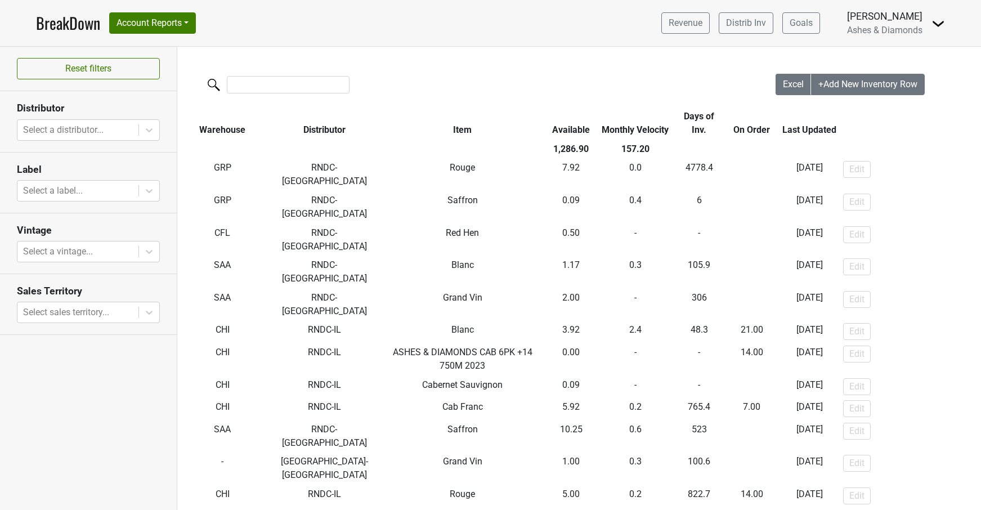
click at [66, 370] on div "Reset filters Distributor Select a distributor... Label Select a label... Vinta…" at bounding box center [88, 278] width 177 height 463
click at [57, 18] on link "BreakDown" at bounding box center [68, 23] width 64 height 24
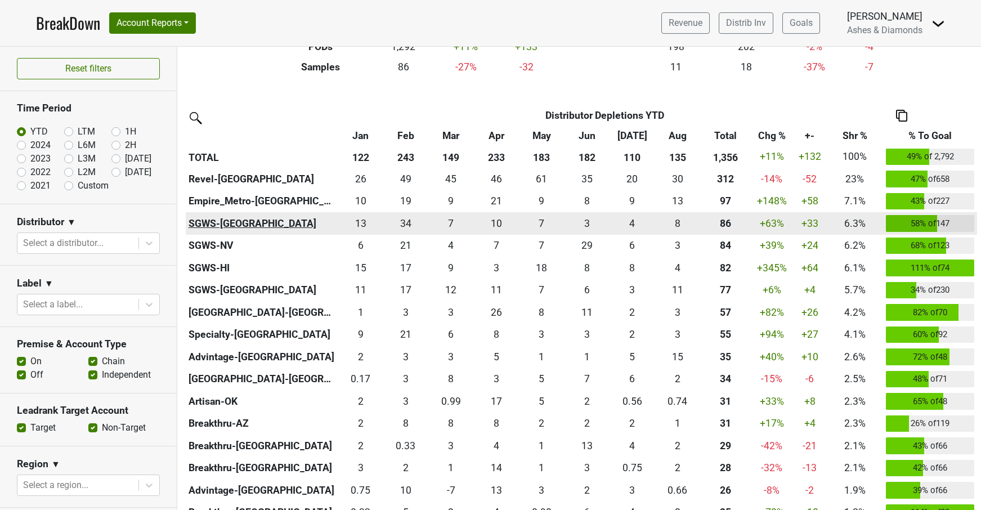
scroll to position [224, 0]
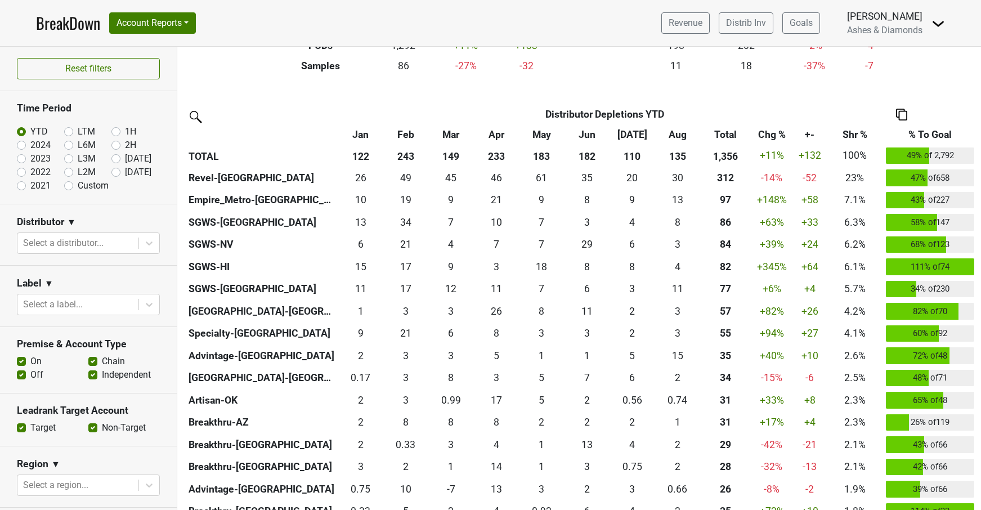
click at [125, 168] on label "[DATE]" at bounding box center [138, 172] width 26 height 14
click at [115, 168] on input "[DATE]" at bounding box center [133, 170] width 45 height 11
radio input "true"
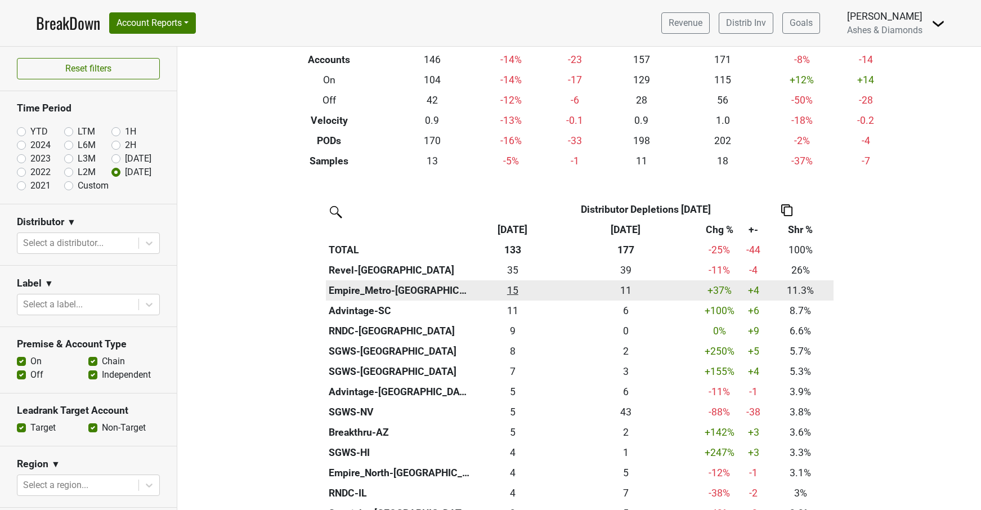
scroll to position [127, 0]
click at [515, 286] on div "15 15" at bounding box center [513, 289] width 74 height 15
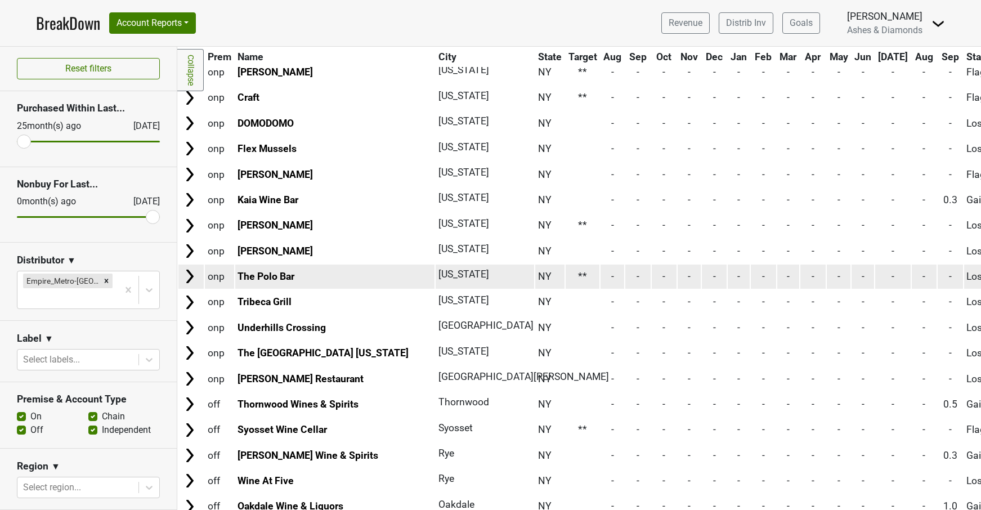
scroll to position [1678, 0]
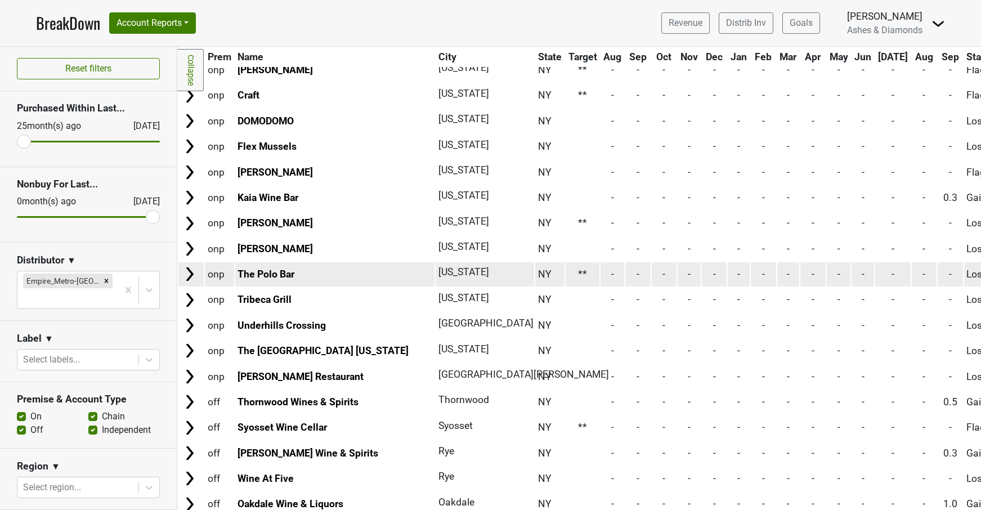
click at [875, 262] on td "-" at bounding box center [892, 274] width 35 height 24
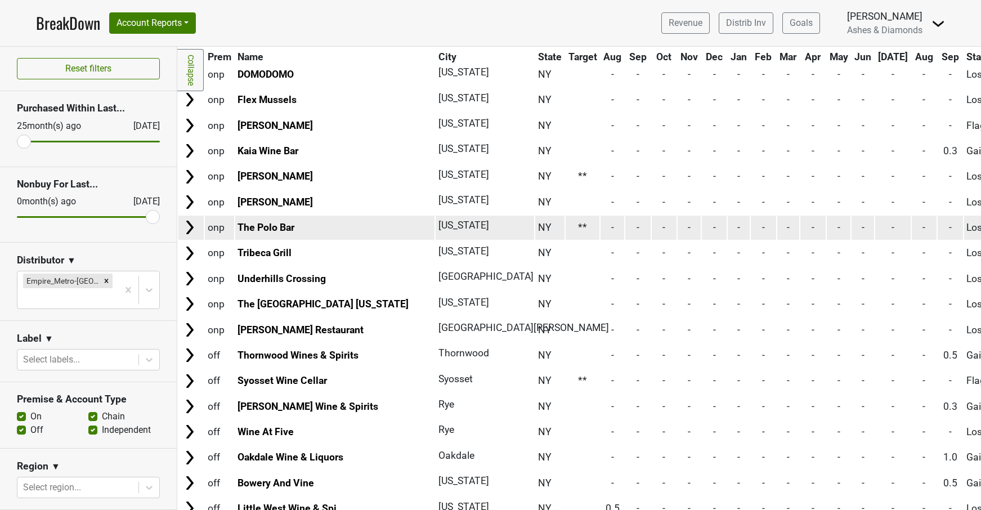
scroll to position [1725, 0]
click at [274, 221] on link "The Polo Bar" at bounding box center [265, 226] width 57 height 11
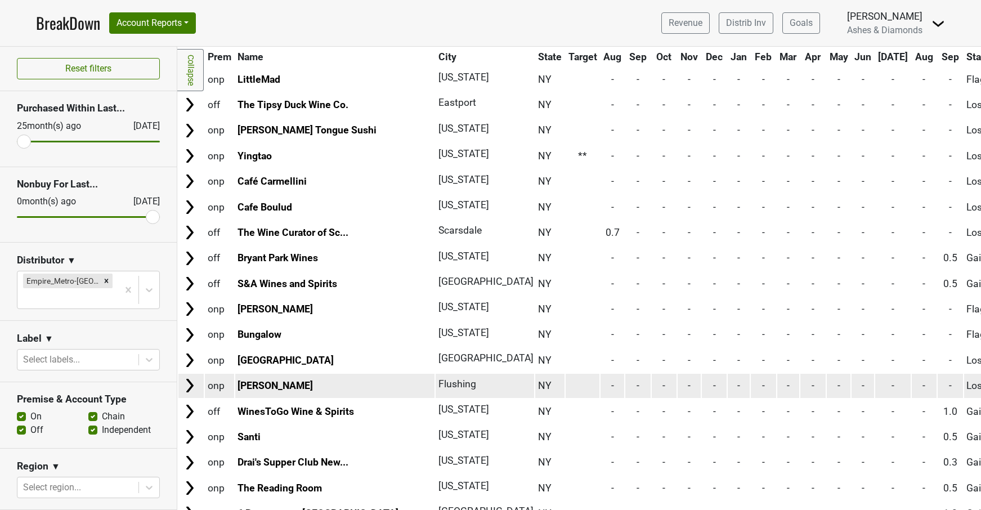
scroll to position [0, 0]
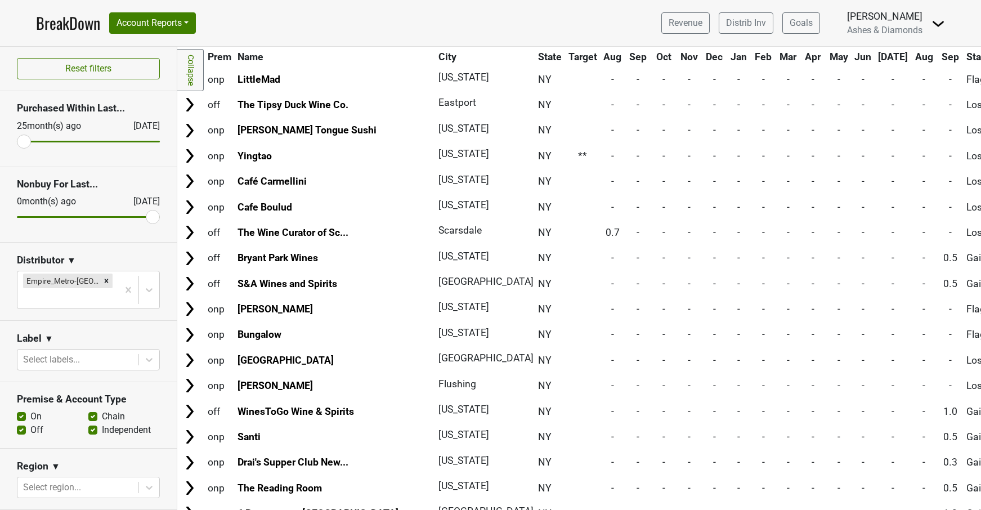
click at [66, 19] on link "BreakDown" at bounding box center [68, 23] width 64 height 24
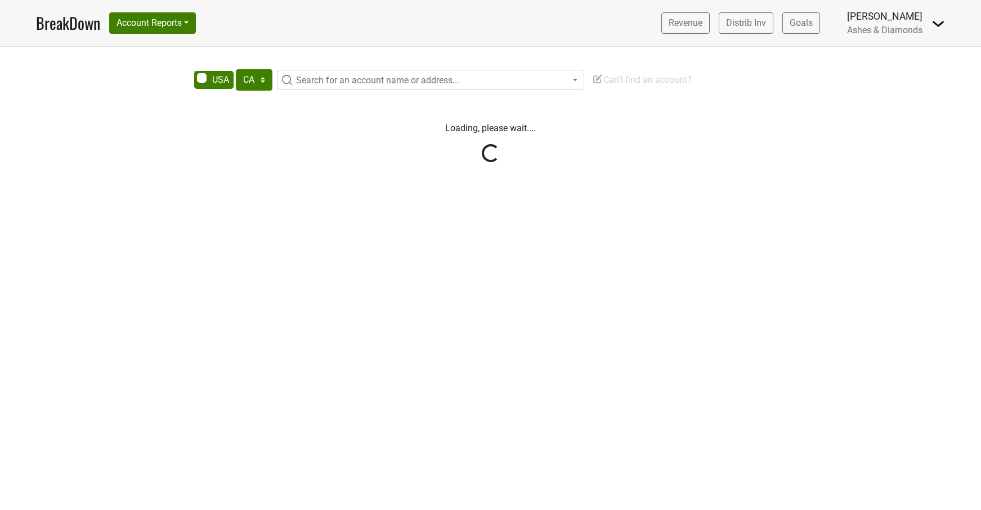
select select "CA"
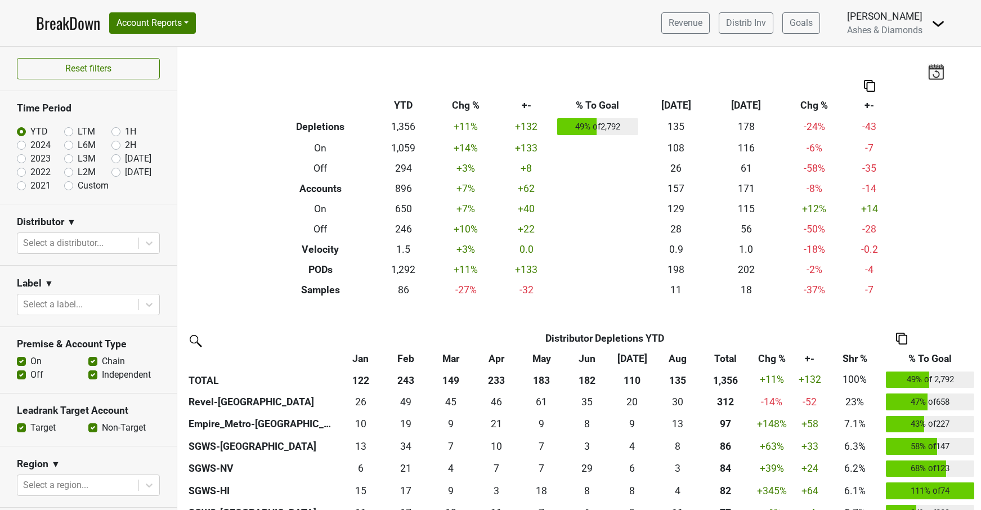
click at [125, 173] on label "[DATE]" at bounding box center [138, 172] width 26 height 14
click at [116, 173] on input "[DATE]" at bounding box center [133, 170] width 45 height 11
radio input "true"
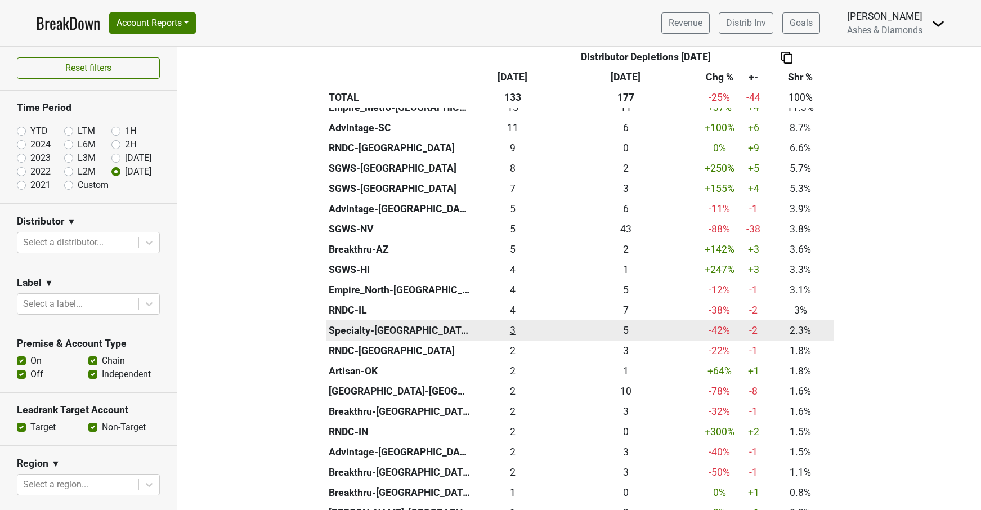
scroll to position [310, 0]
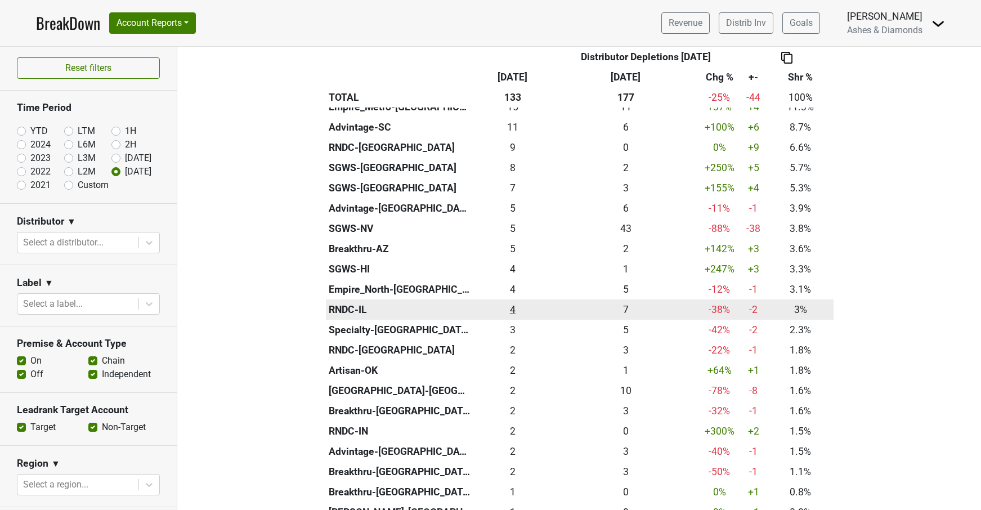
click at [513, 303] on div "4 4" at bounding box center [513, 309] width 74 height 15
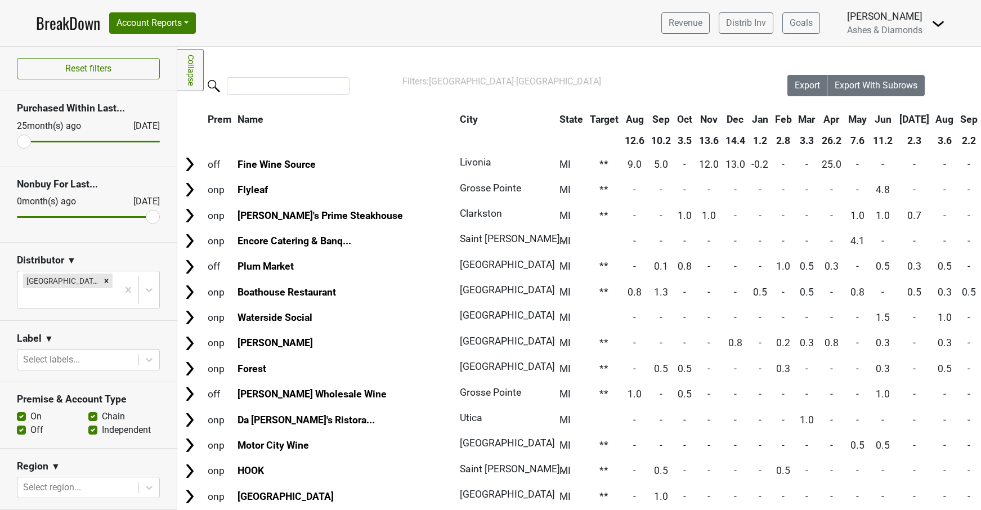
click at [57, 18] on link "BreakDown" at bounding box center [68, 23] width 64 height 24
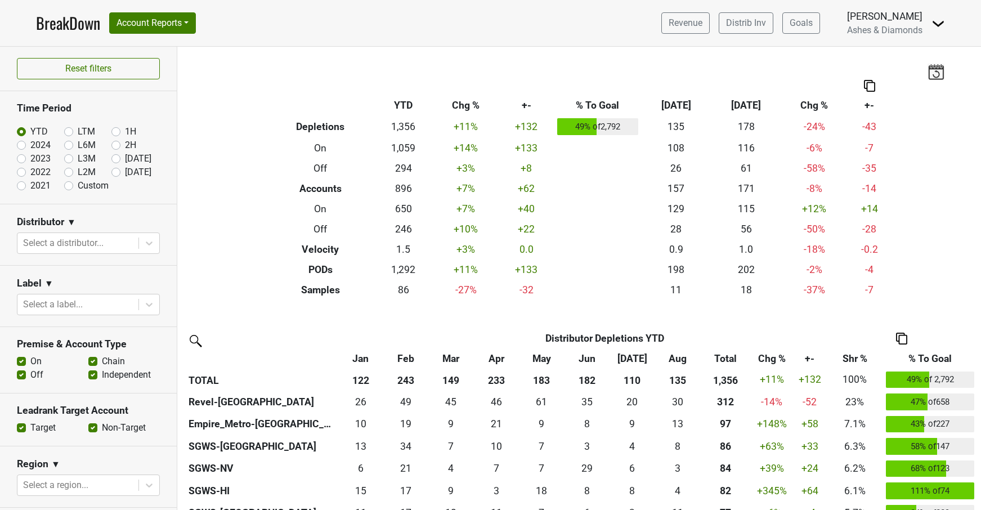
click at [125, 174] on label "[DATE]" at bounding box center [138, 172] width 26 height 14
click at [117, 174] on input "[DATE]" at bounding box center [133, 170] width 45 height 11
radio input "true"
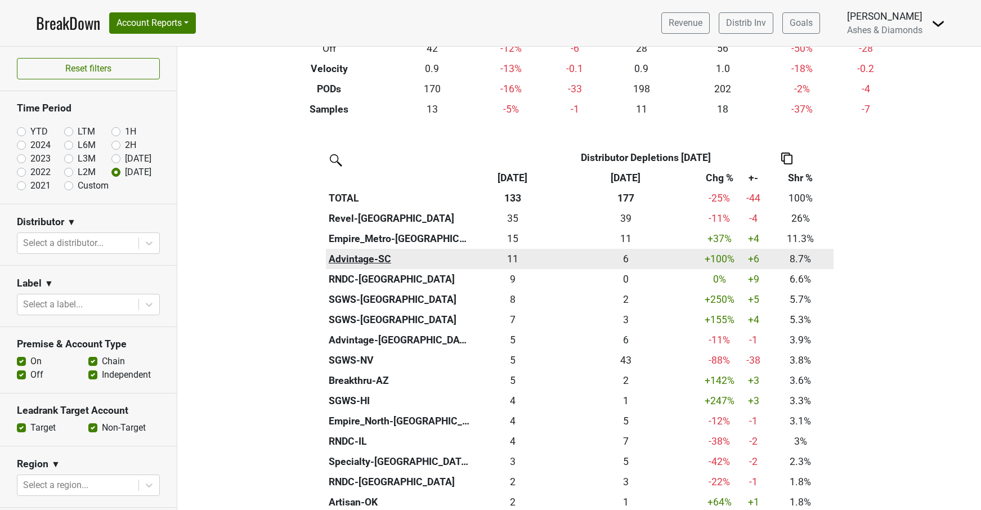
scroll to position [179, 0]
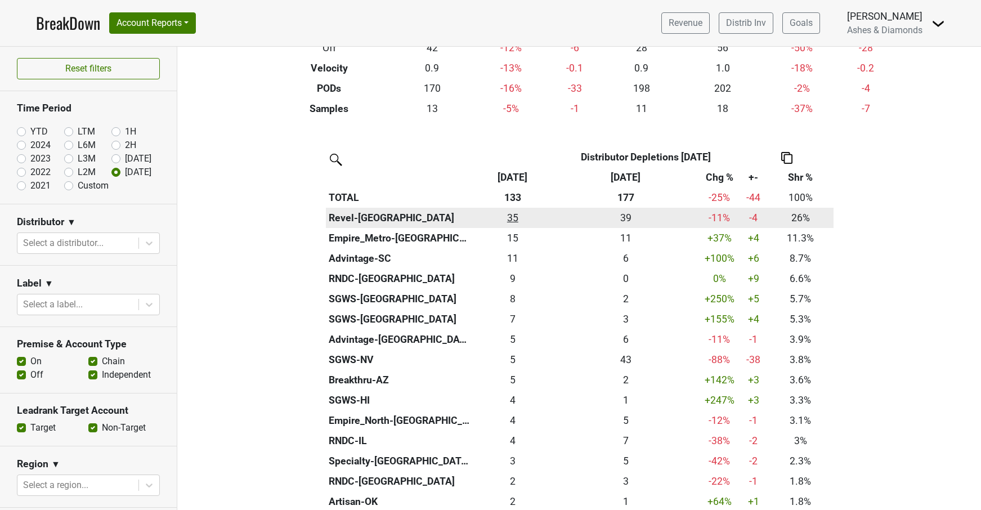
click at [519, 216] on div "34.5 35" at bounding box center [513, 217] width 74 height 15
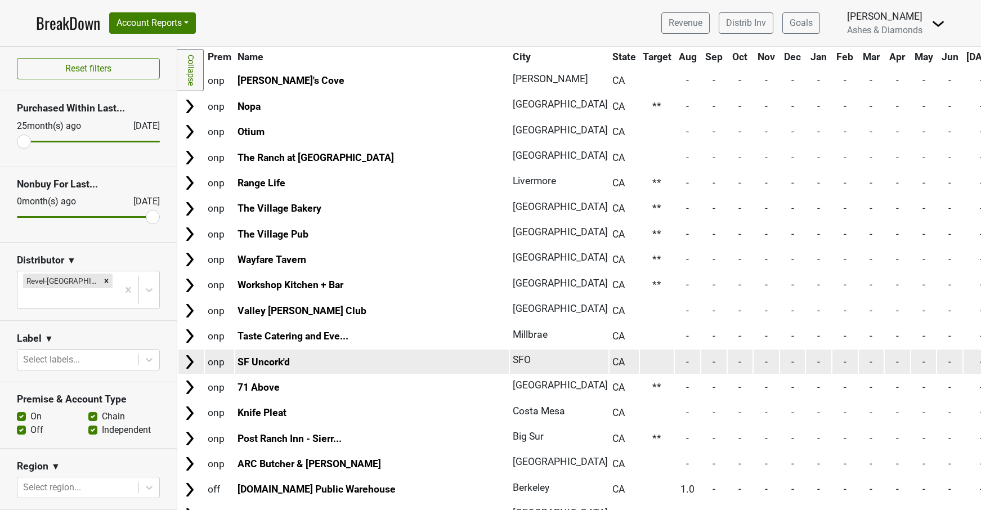
scroll to position [4145, 0]
